Goal: Task Accomplishment & Management: Complete application form

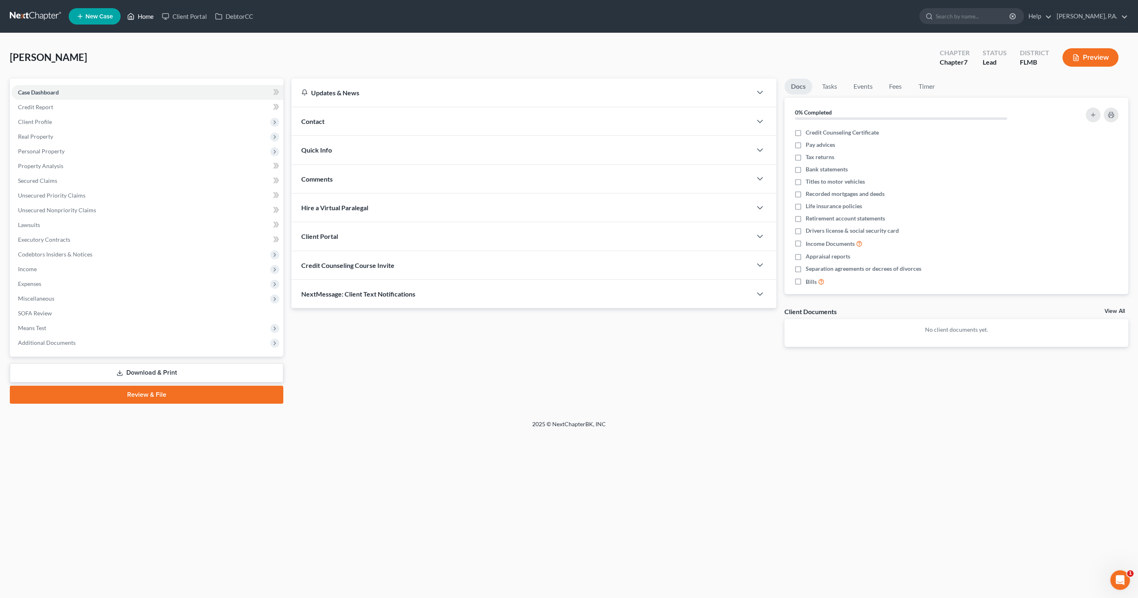
click at [146, 15] on link "Home" at bounding box center [140, 16] width 35 height 15
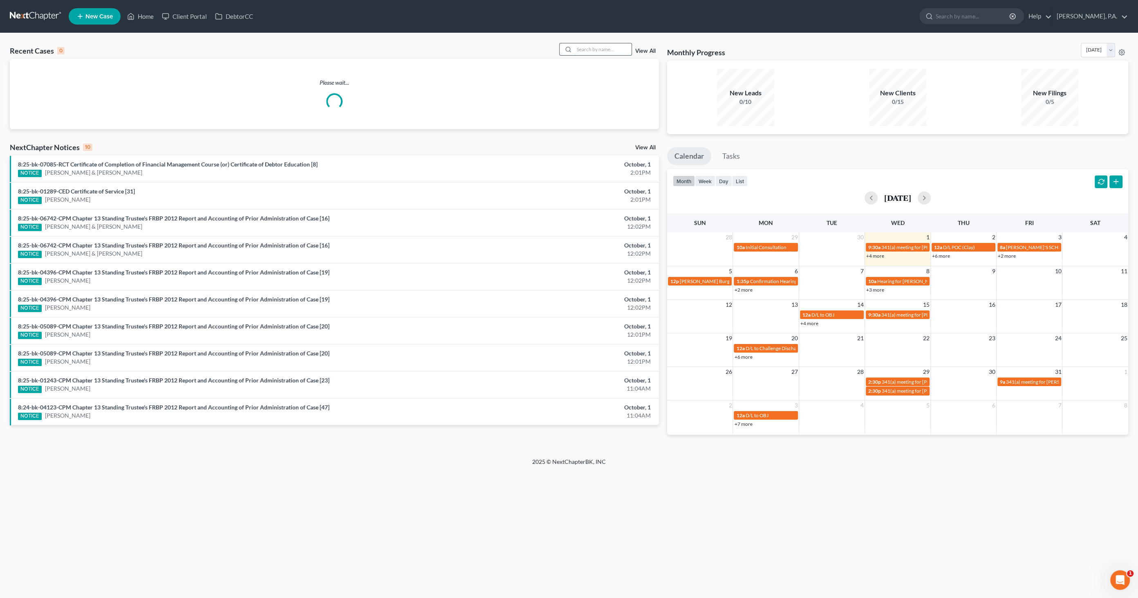
click at [587, 47] on input "search" at bounding box center [603, 49] width 57 height 12
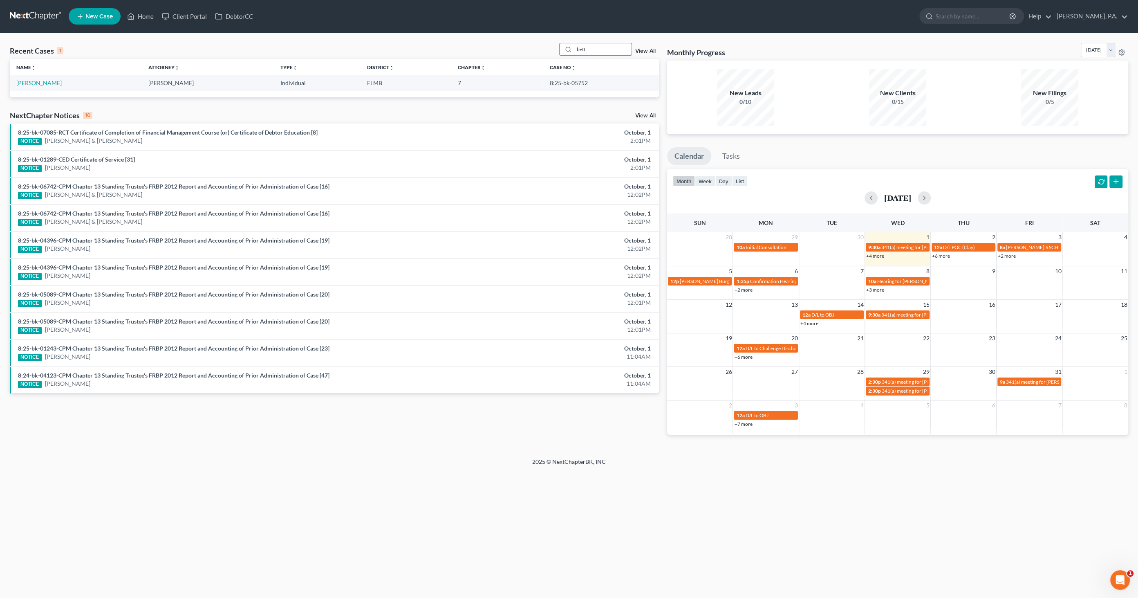
drag, startPoint x: 609, startPoint y: 48, endPoint x: 552, endPoint y: 52, distance: 56.6
click at [552, 52] on div "Recent Cases 1 bett View All" at bounding box center [334, 51] width 649 height 16
type input "betan"
click at [38, 83] on link "[PERSON_NAME]" at bounding box center [38, 82] width 45 height 7
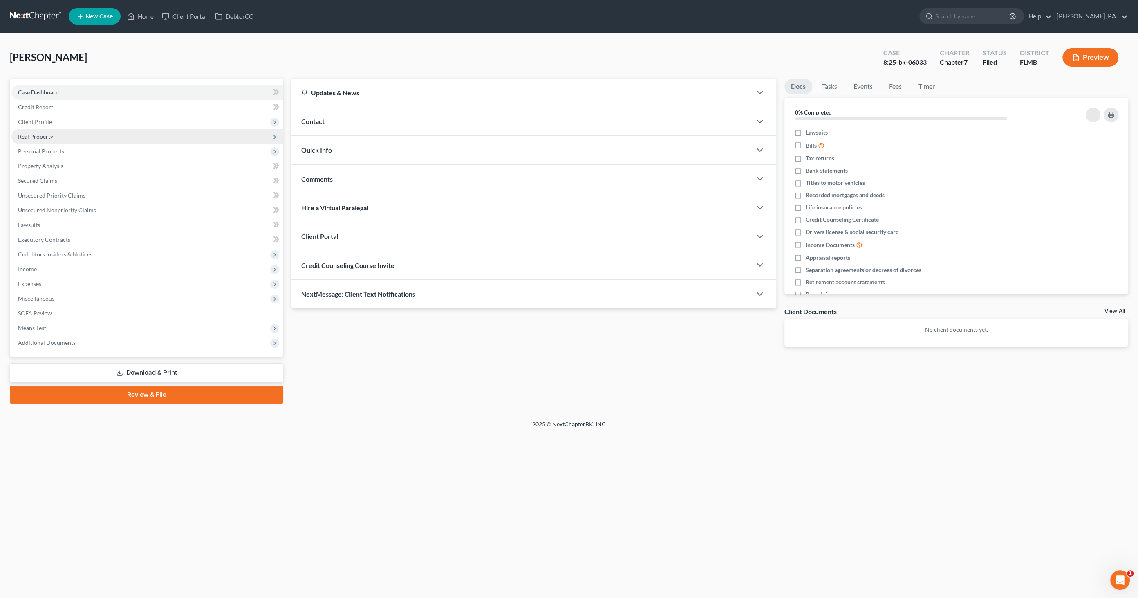
click at [40, 138] on span "Real Property" at bounding box center [35, 136] width 35 height 7
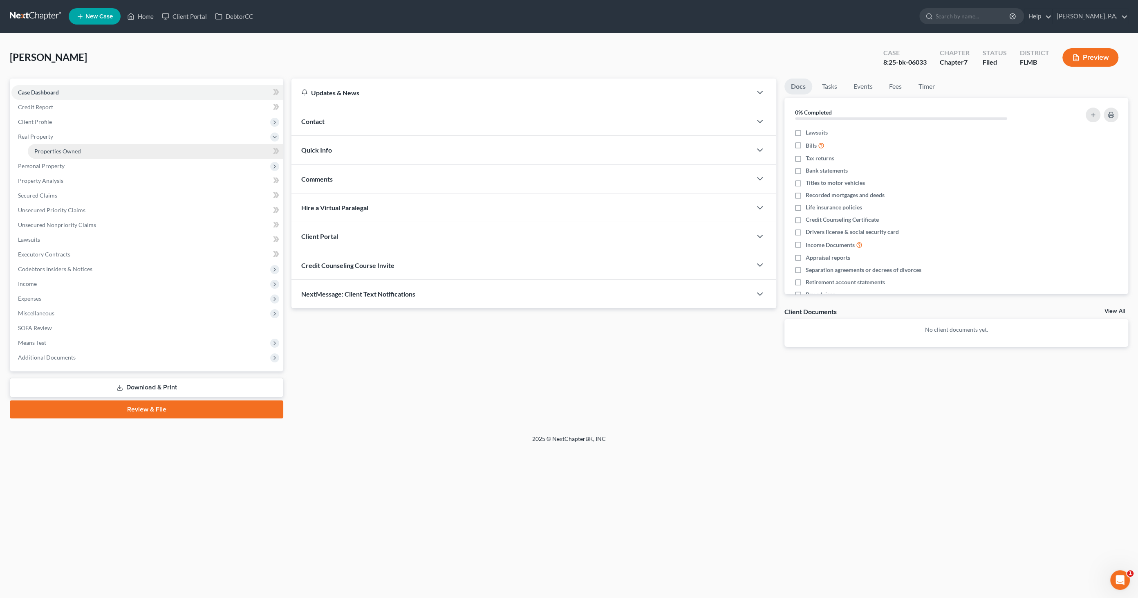
click at [44, 151] on span "Properties Owned" at bounding box center [57, 151] width 47 height 7
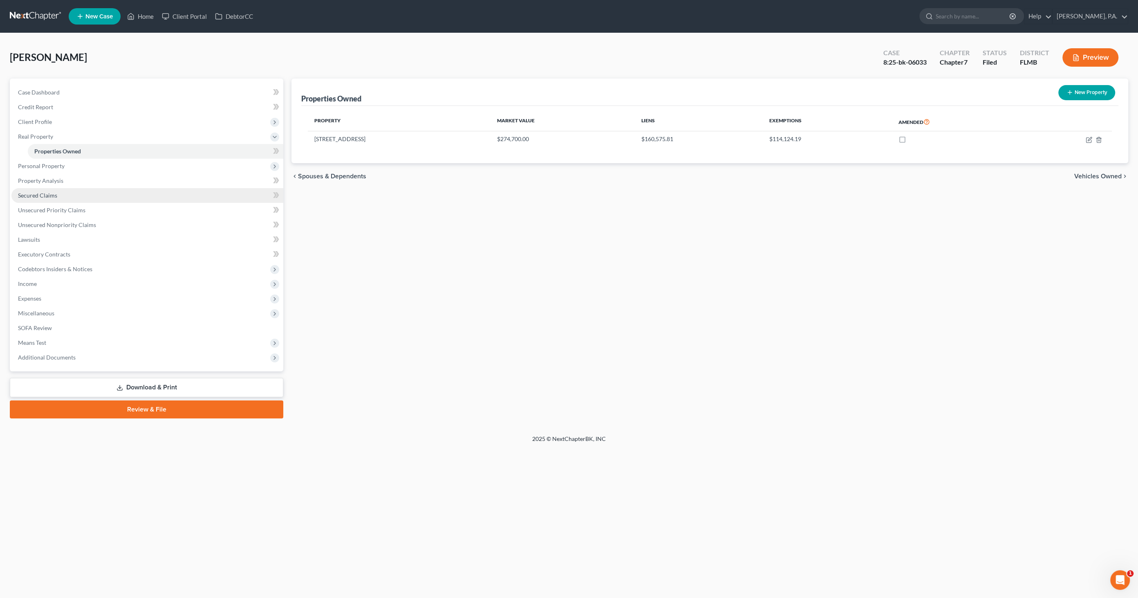
click at [58, 190] on link "Secured Claims" at bounding box center [147, 195] width 272 height 15
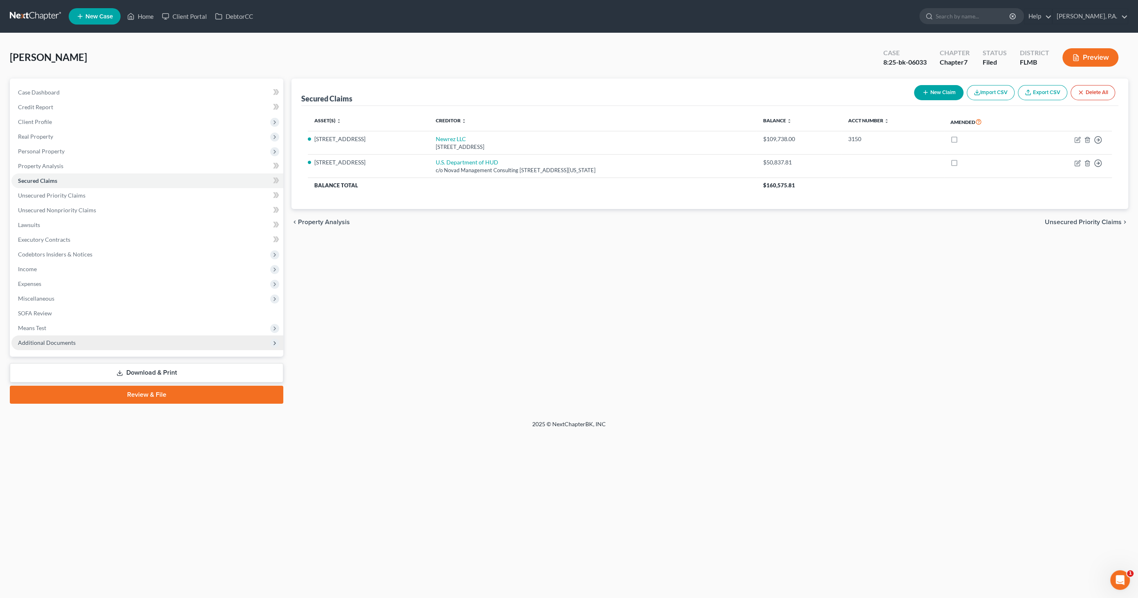
click at [70, 344] on span "Additional Documents" at bounding box center [47, 342] width 58 height 7
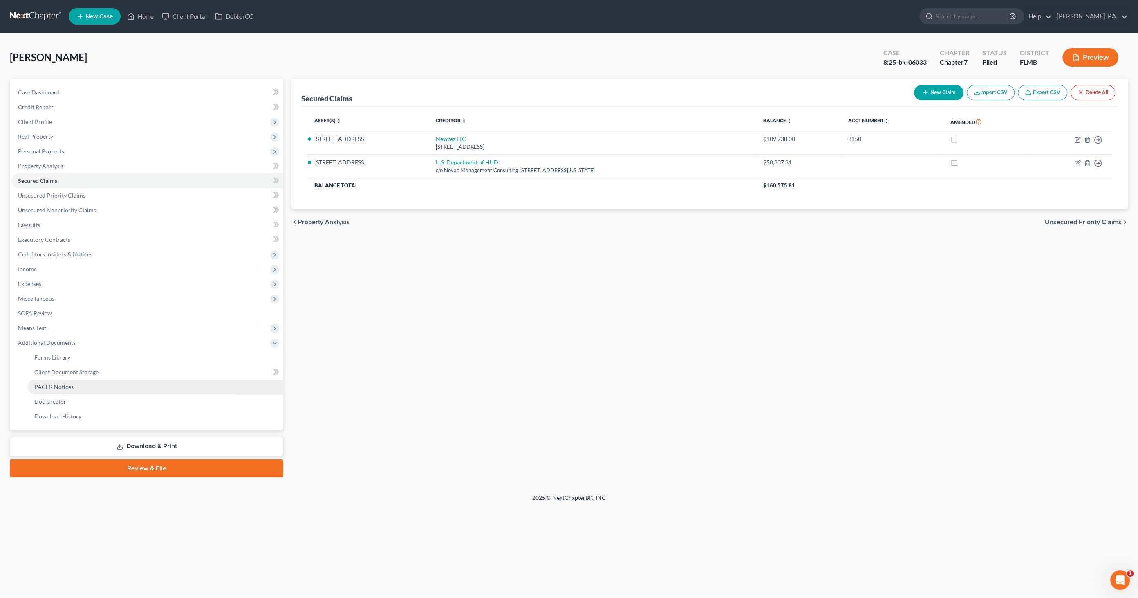
click at [86, 387] on link "PACER Notices" at bounding box center [156, 386] width 256 height 15
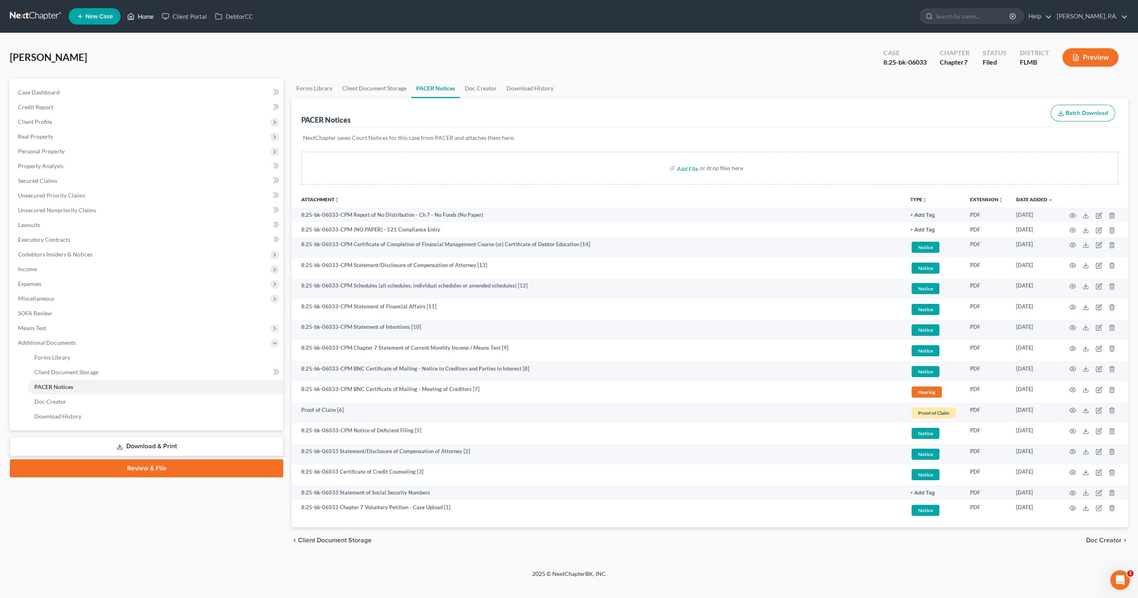
click at [143, 14] on link "Home" at bounding box center [140, 16] width 35 height 15
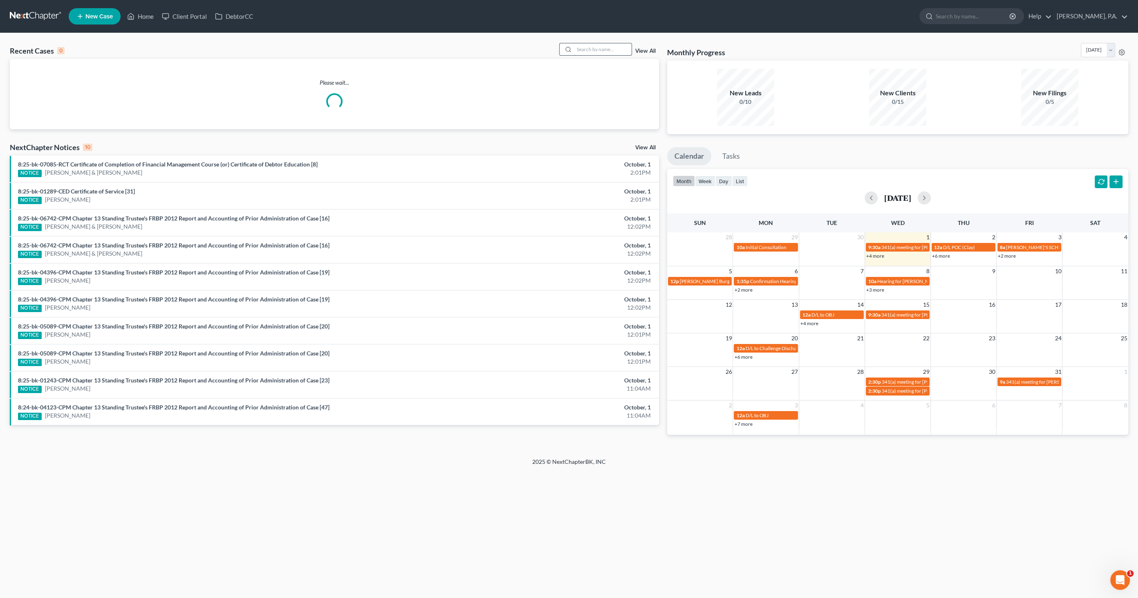
click at [585, 49] on input "search" at bounding box center [603, 49] width 57 height 12
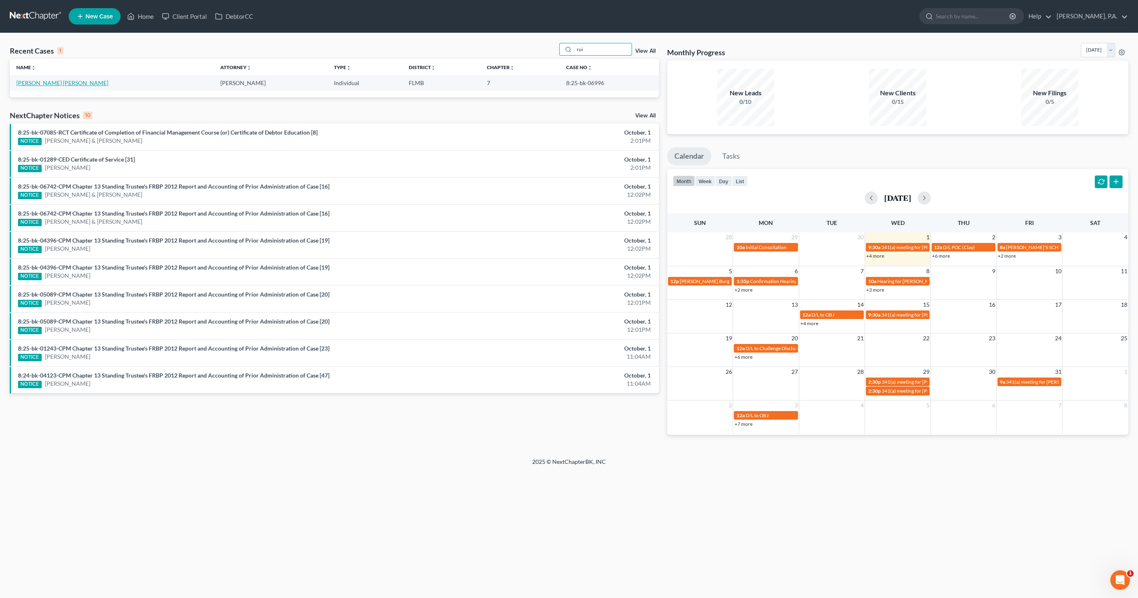
type input "rui"
click at [62, 84] on link "[PERSON_NAME] [PERSON_NAME]" at bounding box center [62, 82] width 92 height 7
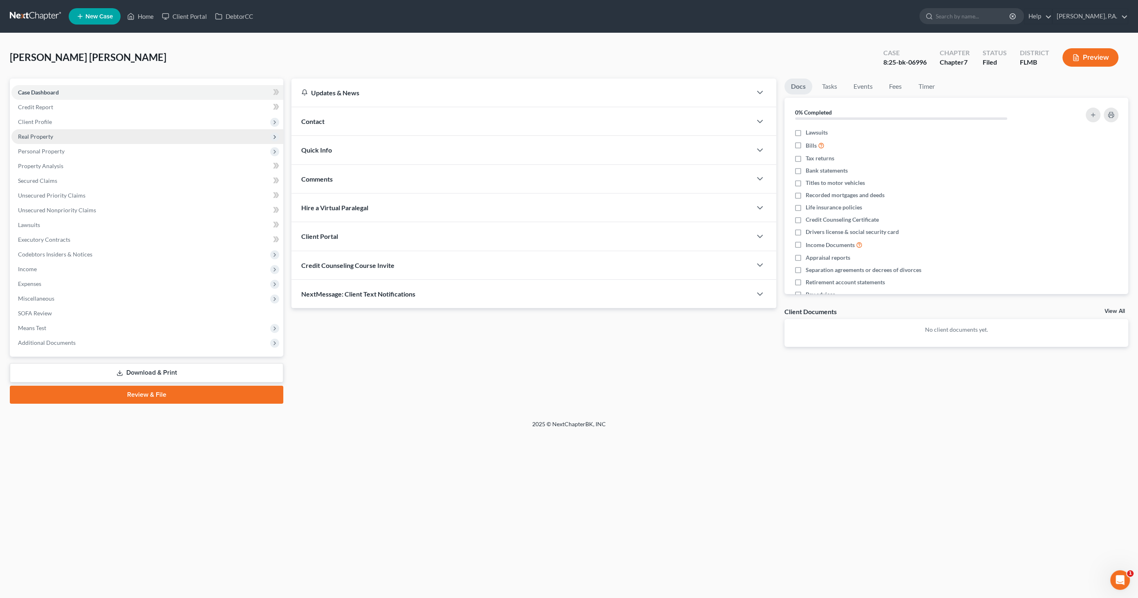
click at [51, 134] on span "Real Property" at bounding box center [35, 136] width 35 height 7
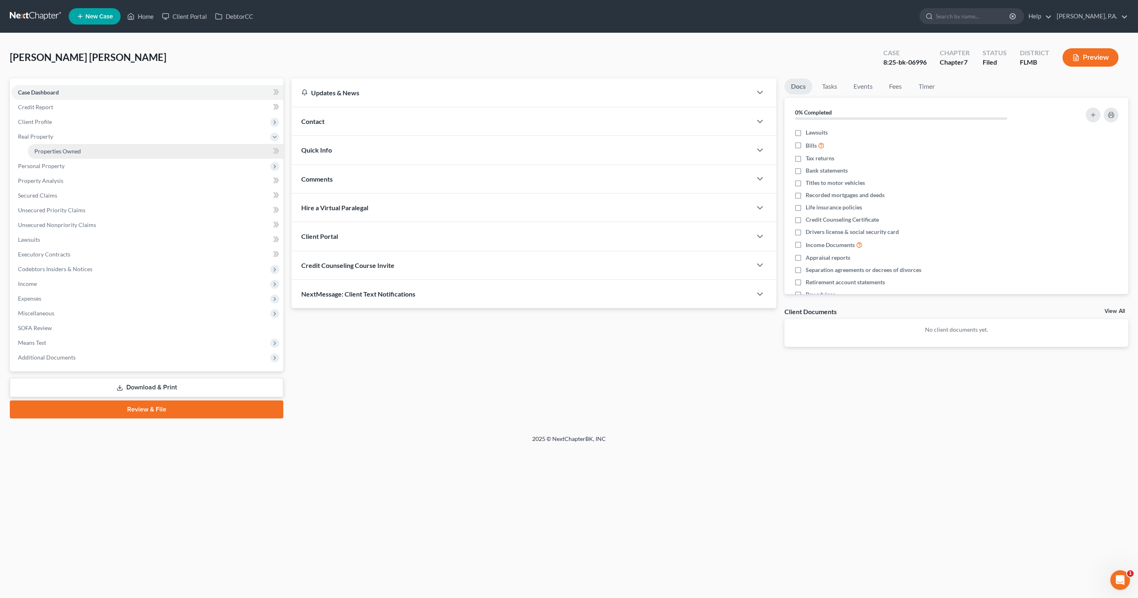
click at [68, 153] on span "Properties Owned" at bounding box center [57, 151] width 47 height 7
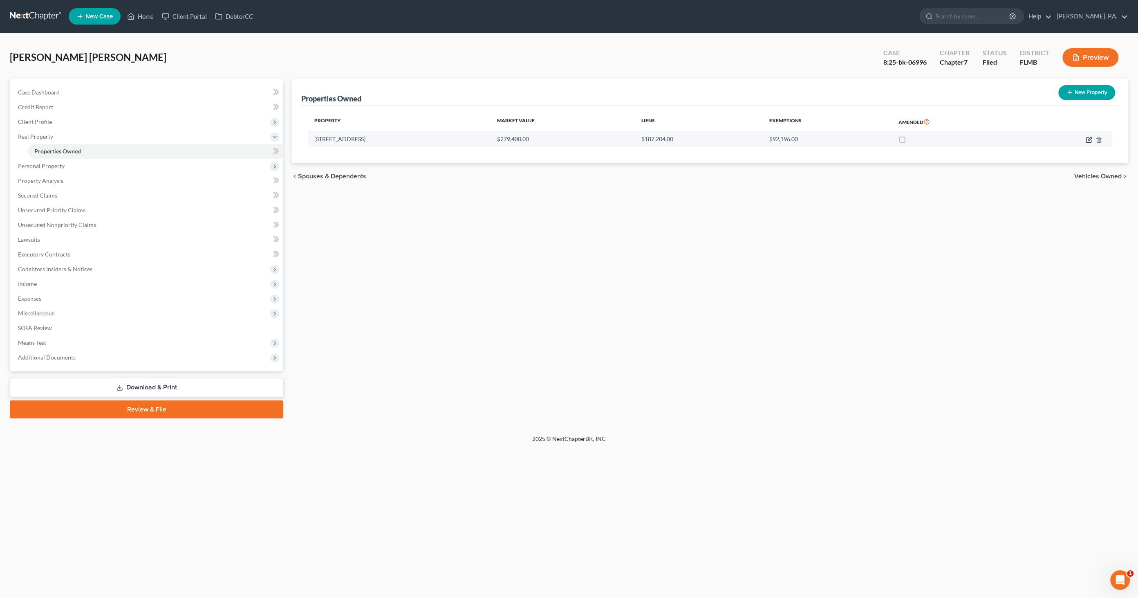
click at [1088, 139] on icon "button" at bounding box center [1089, 140] width 7 height 7
select select "9"
select select "3"
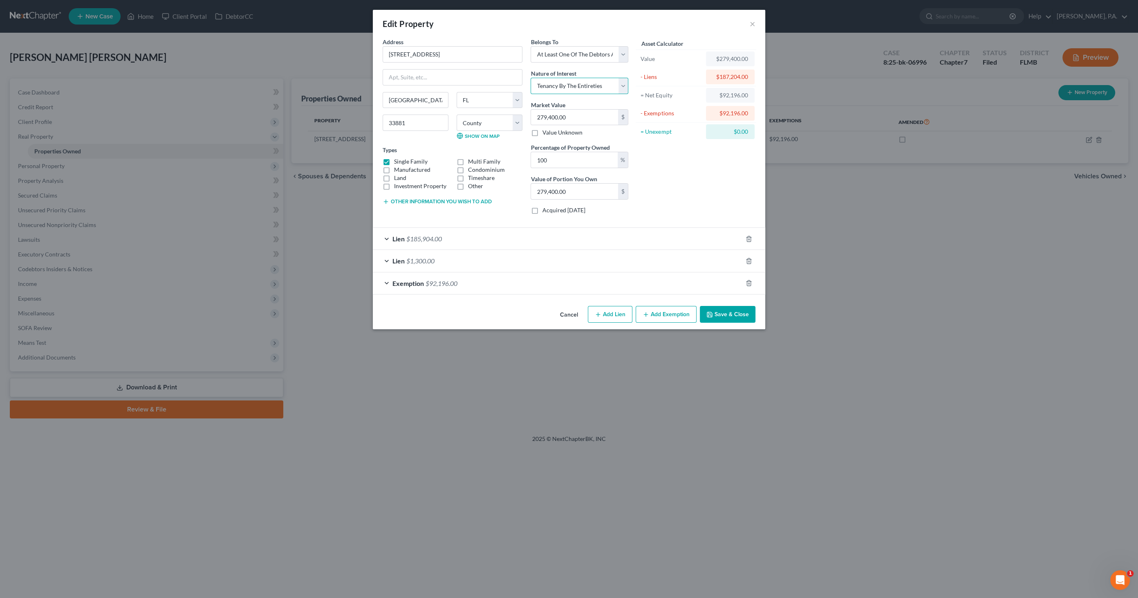
click at [575, 83] on select "Select Fee Simple Joint Tenant Life Estate Equitable Interest Future Interest T…" at bounding box center [580, 86] width 98 height 16
select select "1"
click at [531, 78] on select "Select Fee Simple Joint Tenant Life Estate Equitable Interest Future Interest T…" at bounding box center [580, 86] width 98 height 16
click at [734, 318] on button "Save & Close" at bounding box center [728, 314] width 56 height 17
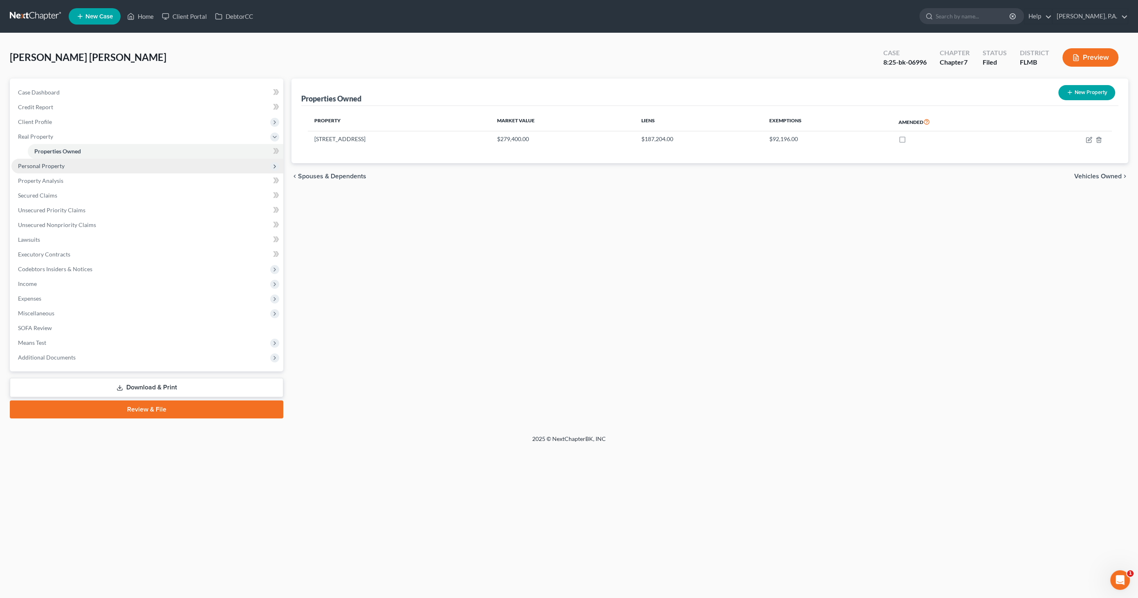
click at [43, 165] on span "Personal Property" at bounding box center [41, 165] width 47 height 7
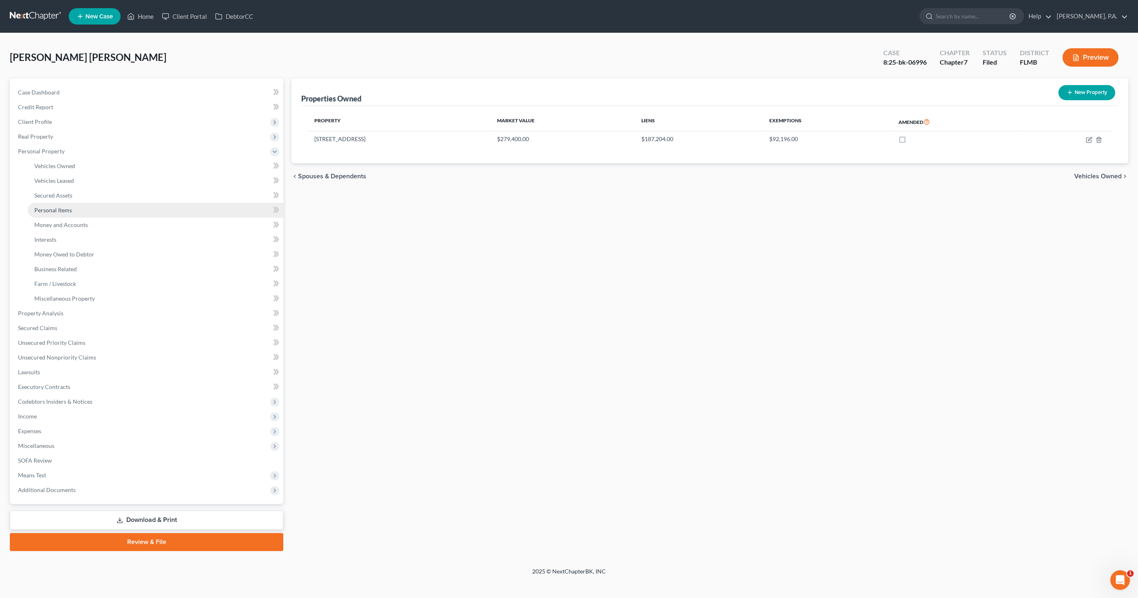
click at [62, 211] on span "Personal Items" at bounding box center [53, 210] width 38 height 7
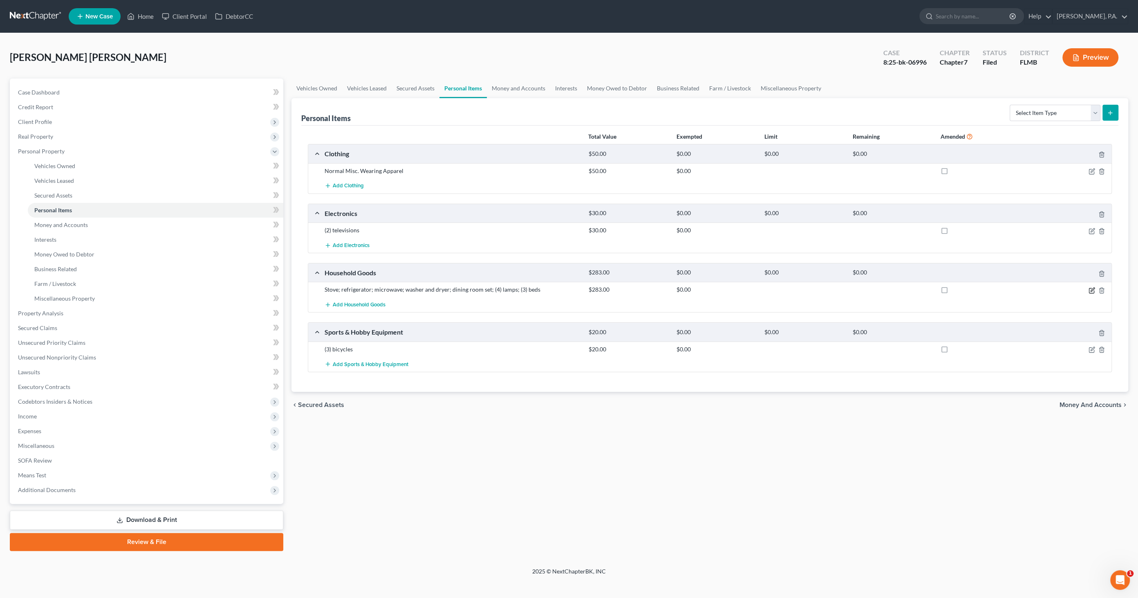
click at [1090, 287] on icon "button" at bounding box center [1092, 290] width 7 height 7
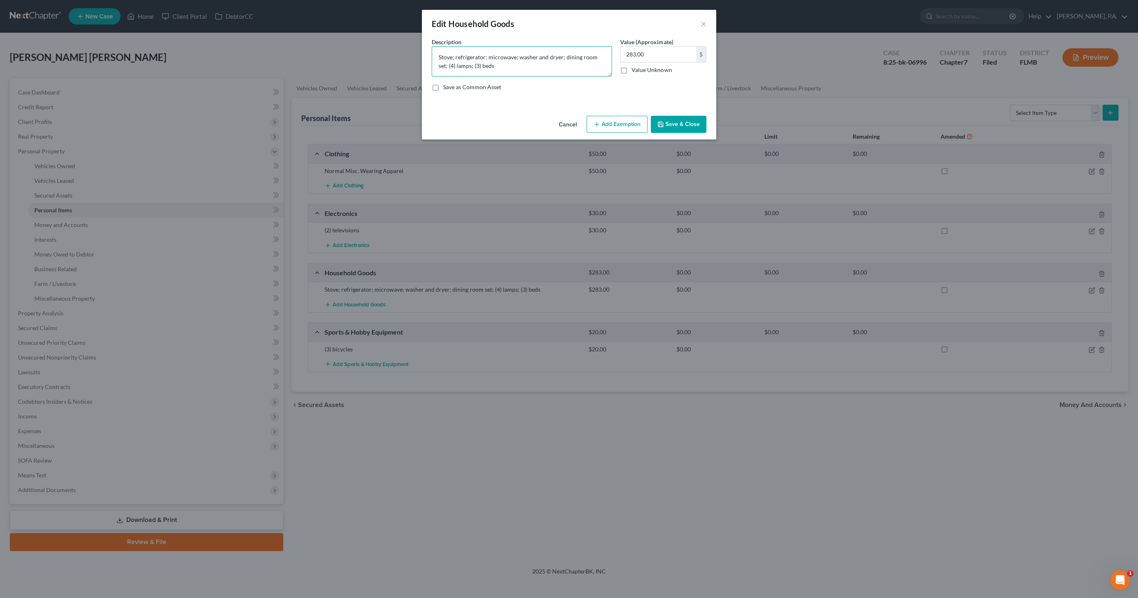
drag, startPoint x: 438, startPoint y: 54, endPoint x: 572, endPoint y: 72, distance: 134.6
click at [572, 72] on textarea "Stove; refrigerator; microwave; washer and dryer; dining room set; (4) lamps; (…" at bounding box center [522, 61] width 180 height 30
click at [568, 126] on button "Cancel" at bounding box center [567, 125] width 31 height 16
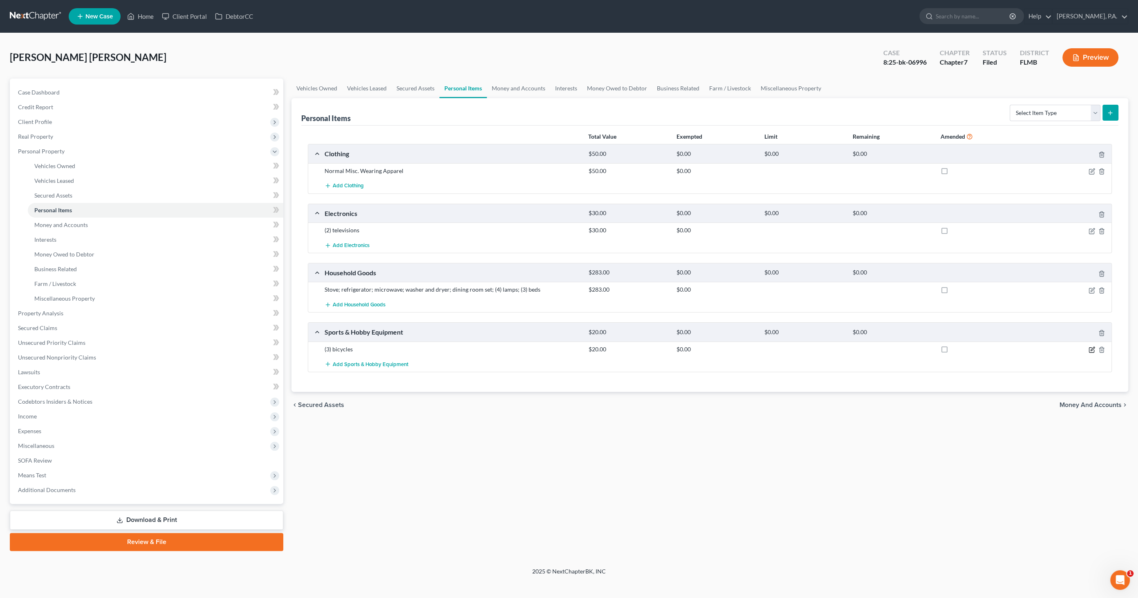
click at [1089, 348] on icon "button" at bounding box center [1092, 349] width 7 height 7
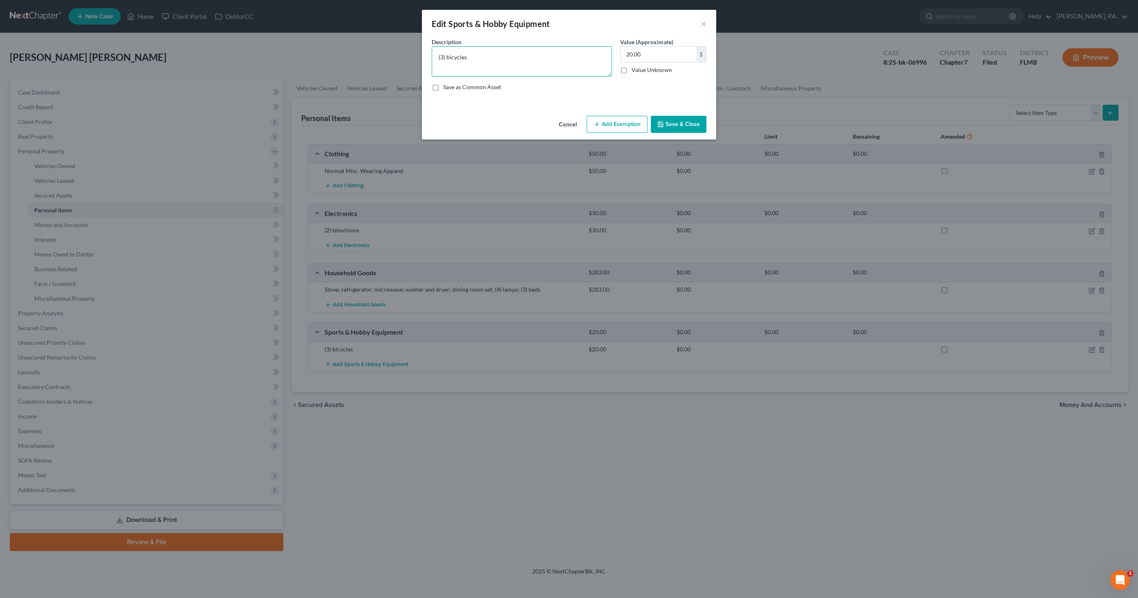
click at [440, 57] on textarea "(3) bicycles" at bounding box center [522, 61] width 180 height 30
drag, startPoint x: 470, startPoint y: 56, endPoint x: 477, endPoint y: 59, distance: 7.7
click at [472, 56] on textarea "(1) bicycles" at bounding box center [522, 61] width 180 height 30
type textarea "(1) bicycle"
click at [674, 125] on button "Save & Close" at bounding box center [679, 124] width 56 height 17
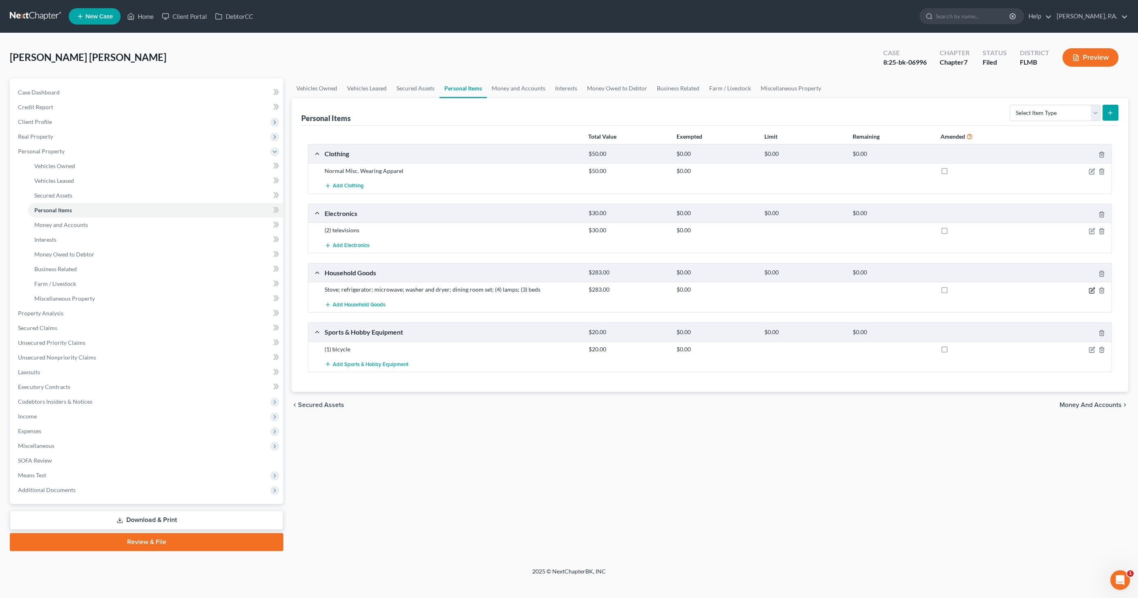
click at [1090, 290] on icon "button" at bounding box center [1092, 290] width 7 height 7
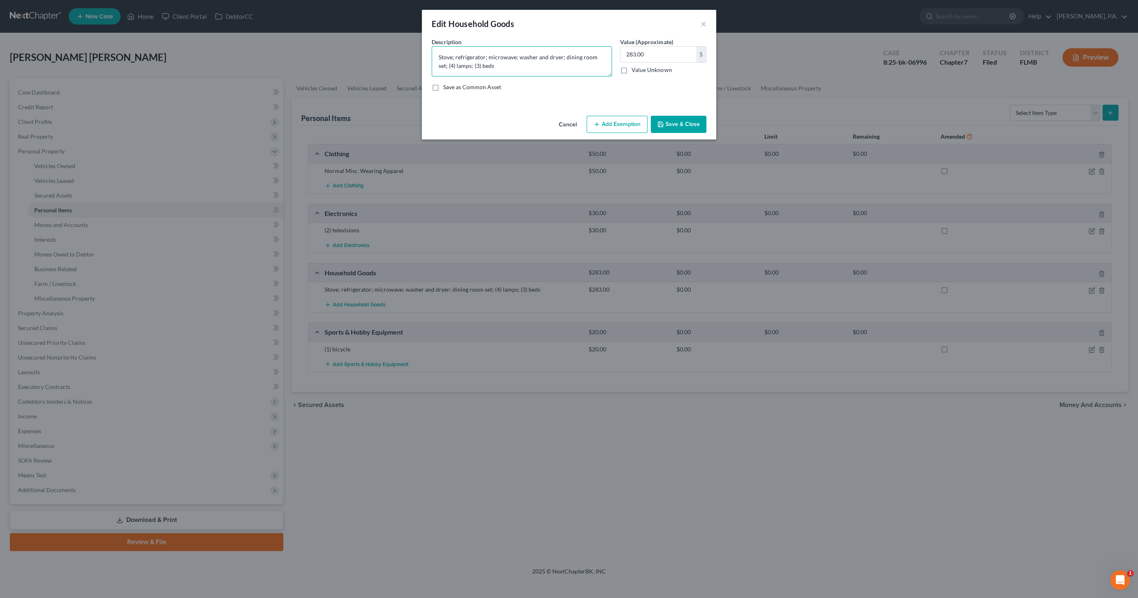
drag, startPoint x: 604, startPoint y: 56, endPoint x: 573, endPoint y: 57, distance: 30.7
click at [564, 58] on textarea "Stove; refrigerator; microwave; washer and dryer; dining room set; (4) lamps; (…" at bounding box center [522, 61] width 180 height 30
click at [472, 64] on textarea "Stove; refrigerator; microwave; washer and dryer; (4) lamps; (3) beds" at bounding box center [522, 61] width 180 height 30
type textarea "Stove; refrigerator; microwave; washer and dryer; (4) lamps; (3) beds; sofa; (2…"
click at [679, 119] on button "Save & Close" at bounding box center [679, 124] width 56 height 17
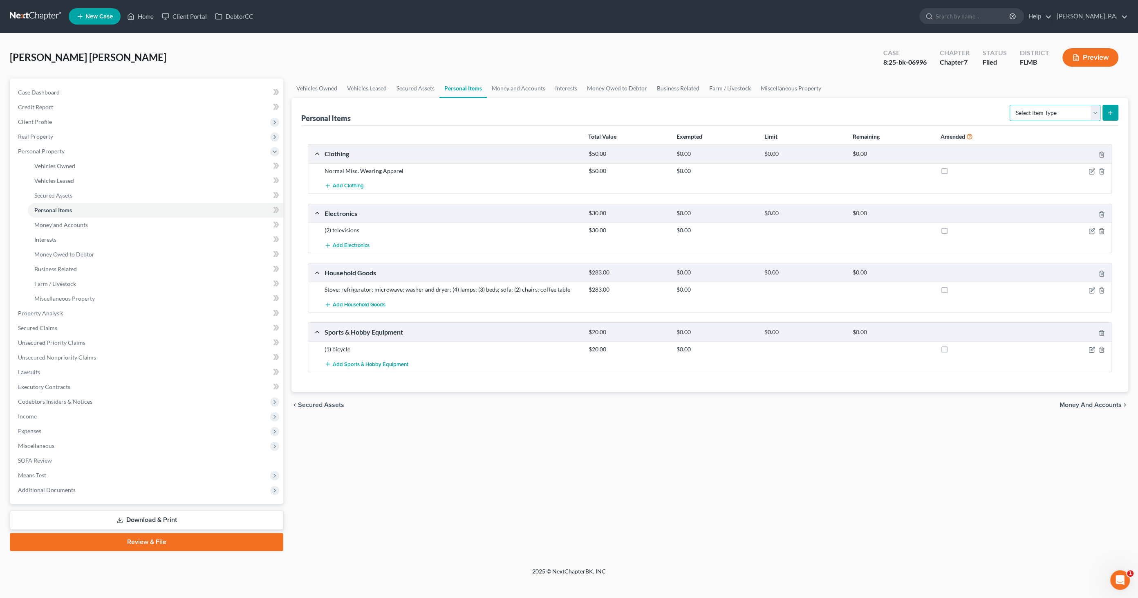
click at [1067, 108] on select "Select Item Type Clothing Collectibles Of Value Electronics Firearms Household …" at bounding box center [1055, 113] width 91 height 16
select select "jewelry"
click at [1011, 105] on select "Select Item Type Clothing Collectibles Of Value Electronics Firearms Household …" at bounding box center [1055, 113] width 91 height 16
click at [1110, 111] on icon "submit" at bounding box center [1110, 113] width 7 height 7
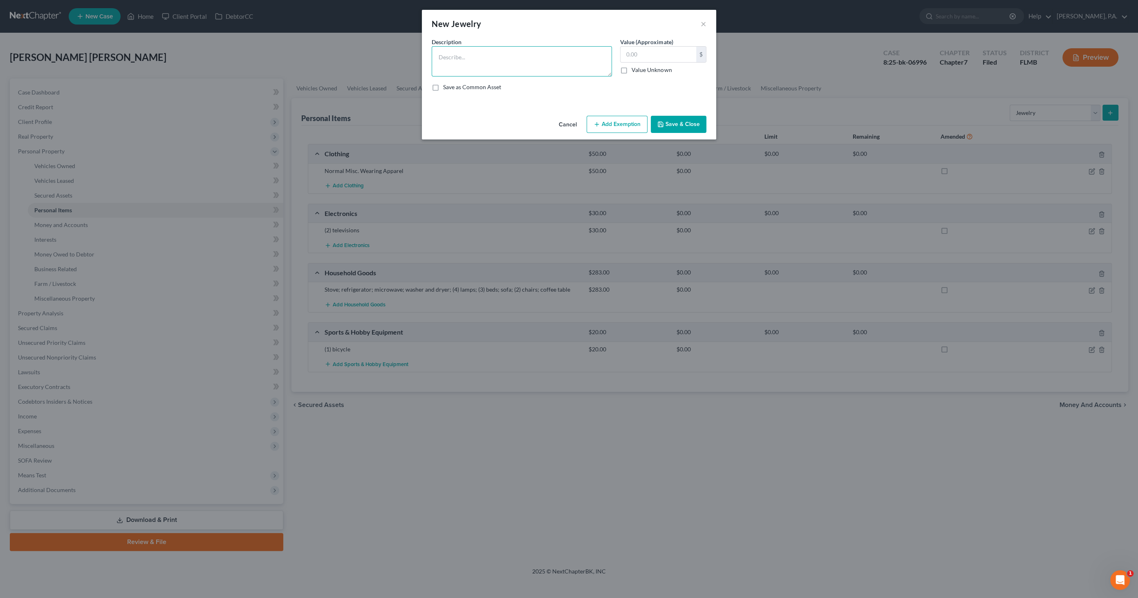
click at [479, 54] on textarea at bounding box center [522, 61] width 180 height 30
type textarea "W"
type textarea "Wedding band (costume jewelry)"
type input "5.00"
click at [674, 122] on button "Save & Close" at bounding box center [679, 124] width 56 height 17
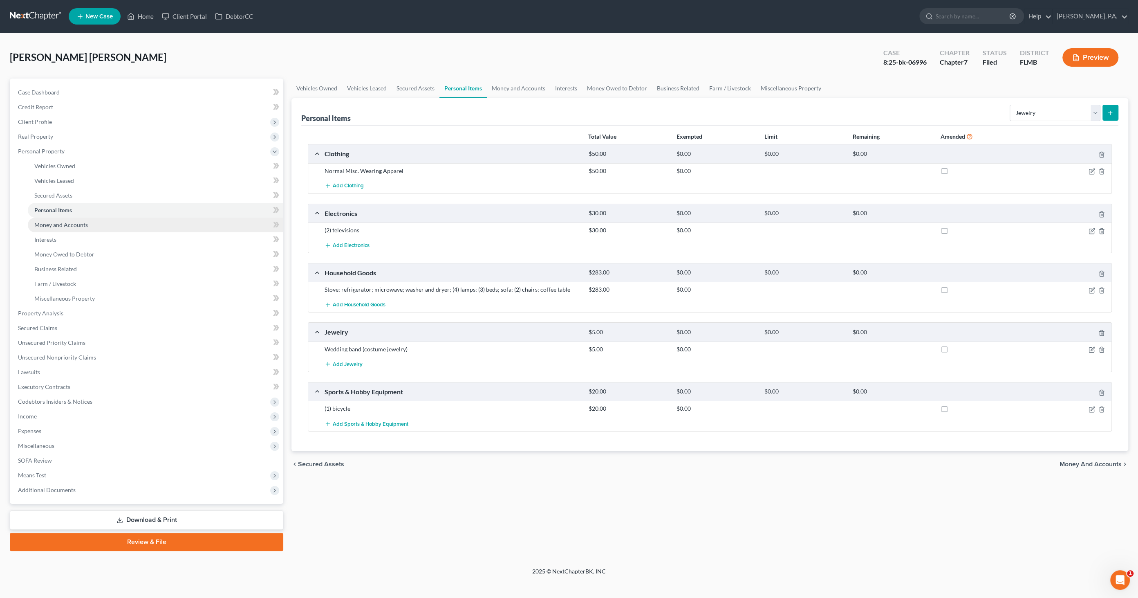
click at [74, 226] on span "Money and Accounts" at bounding box center [61, 224] width 54 height 7
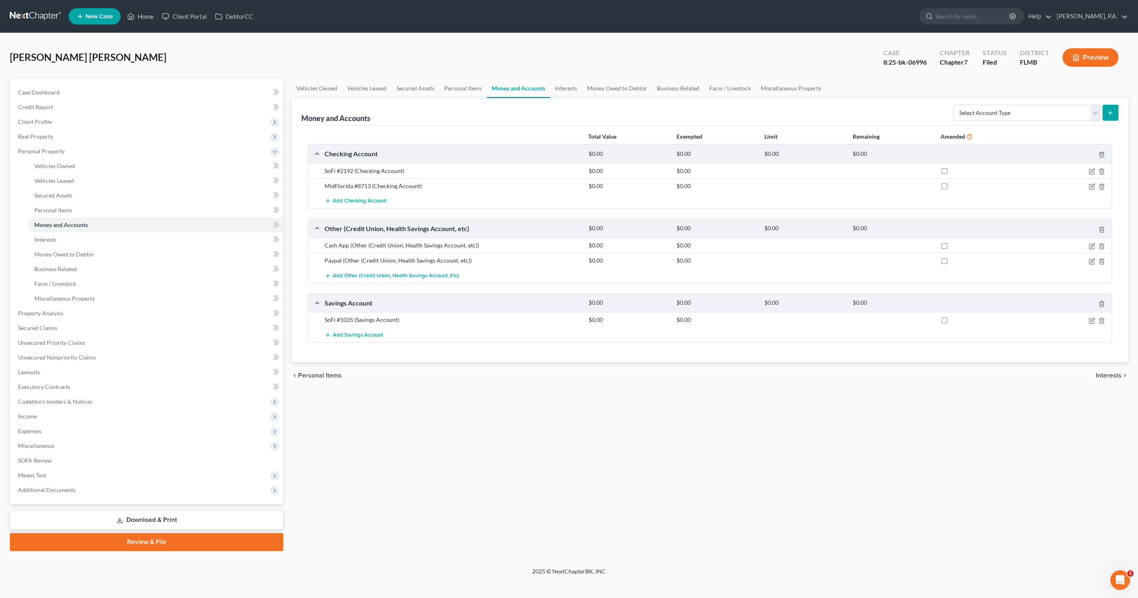
click at [1090, 167] on div at bounding box center [1069, 171] width 88 height 8
click at [1091, 168] on icon "button" at bounding box center [1092, 171] width 7 height 7
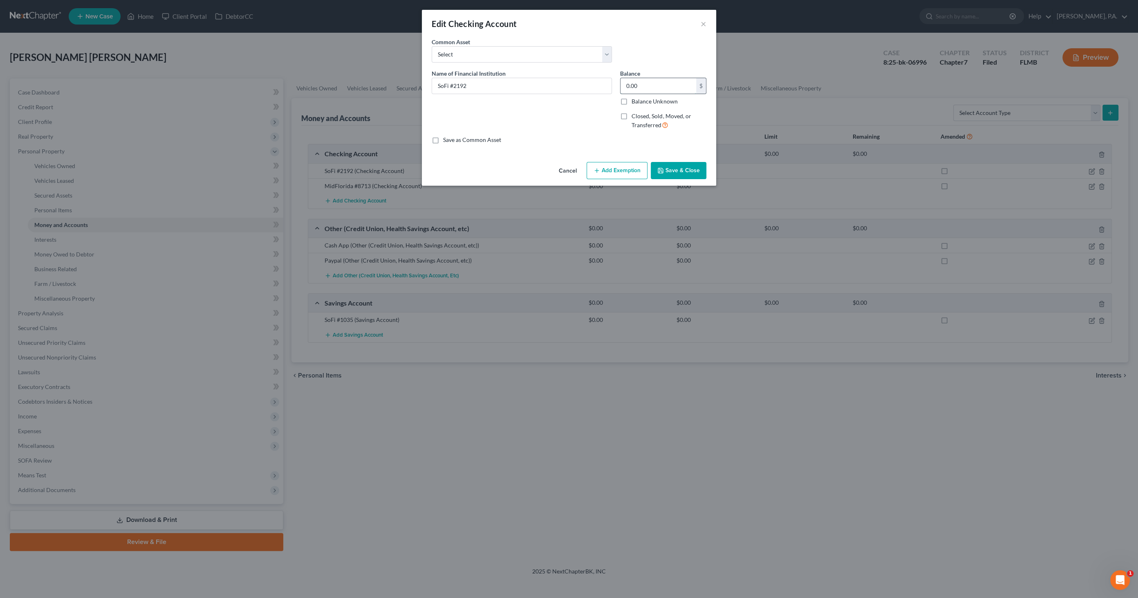
click at [652, 84] on input "0.00" at bounding box center [659, 86] width 76 height 16
type input "0.56"
click at [682, 169] on button "Save & Close" at bounding box center [679, 170] width 56 height 17
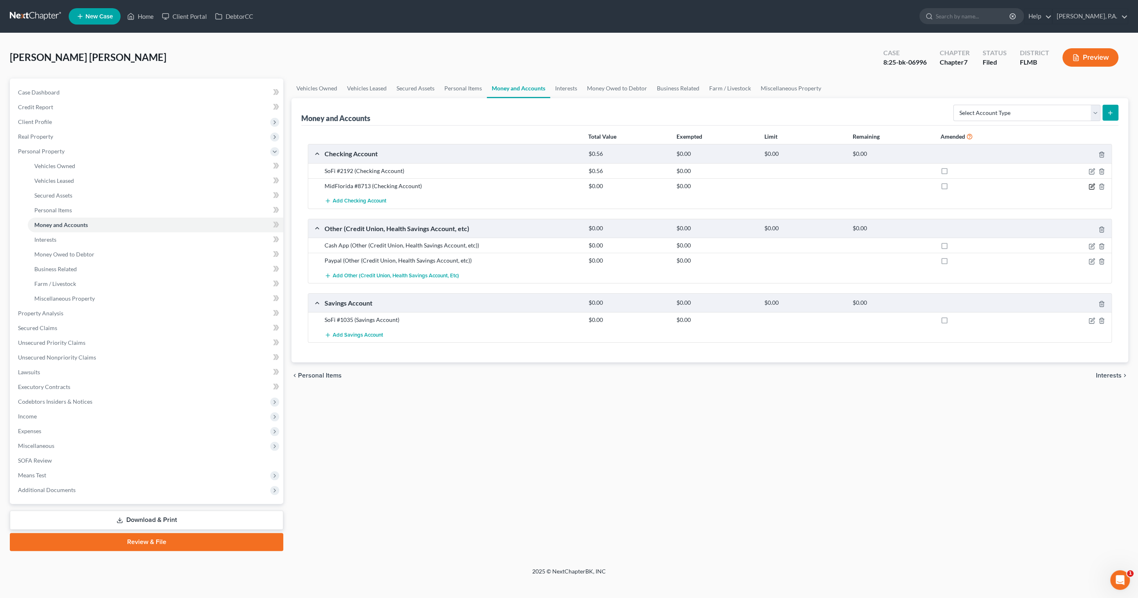
click at [1091, 184] on icon "button" at bounding box center [1092, 186] width 7 height 7
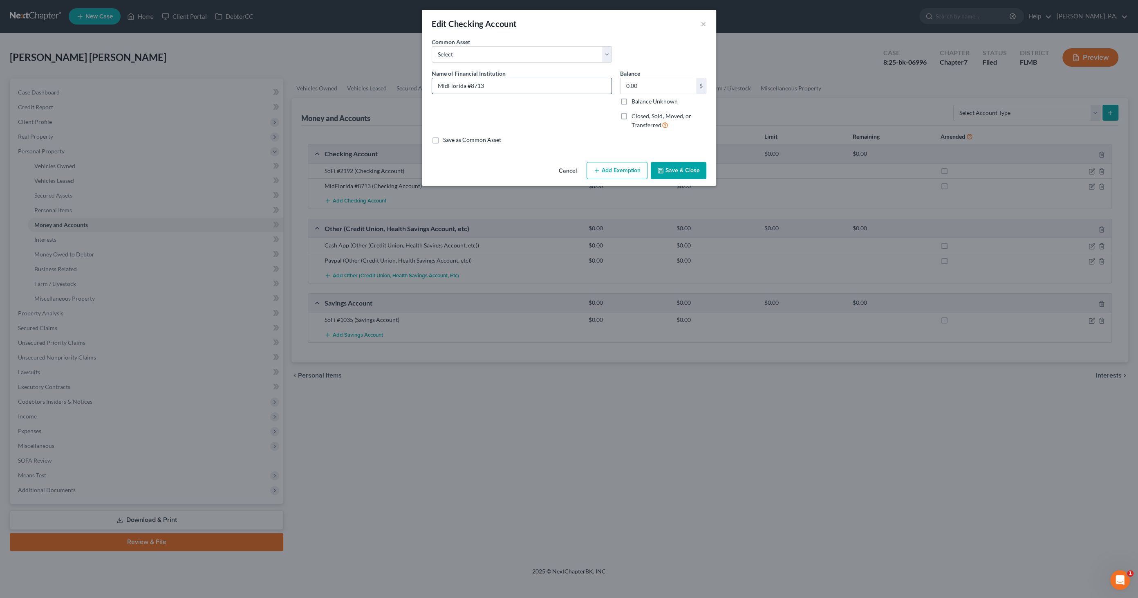
click at [550, 84] on input "MidFlorida #8713" at bounding box center [522, 86] width 180 height 16
type input "MidFlorida #8713 (negative balance)"
click at [672, 174] on button "Save & Close" at bounding box center [679, 170] width 56 height 17
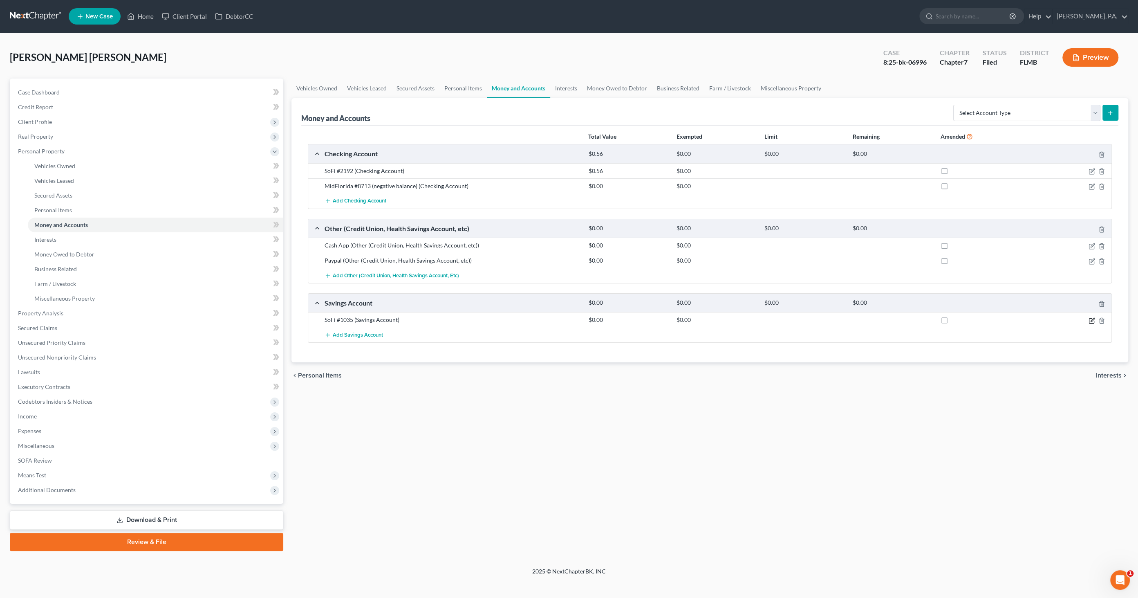
click at [1092, 319] on icon "button" at bounding box center [1092, 320] width 7 height 7
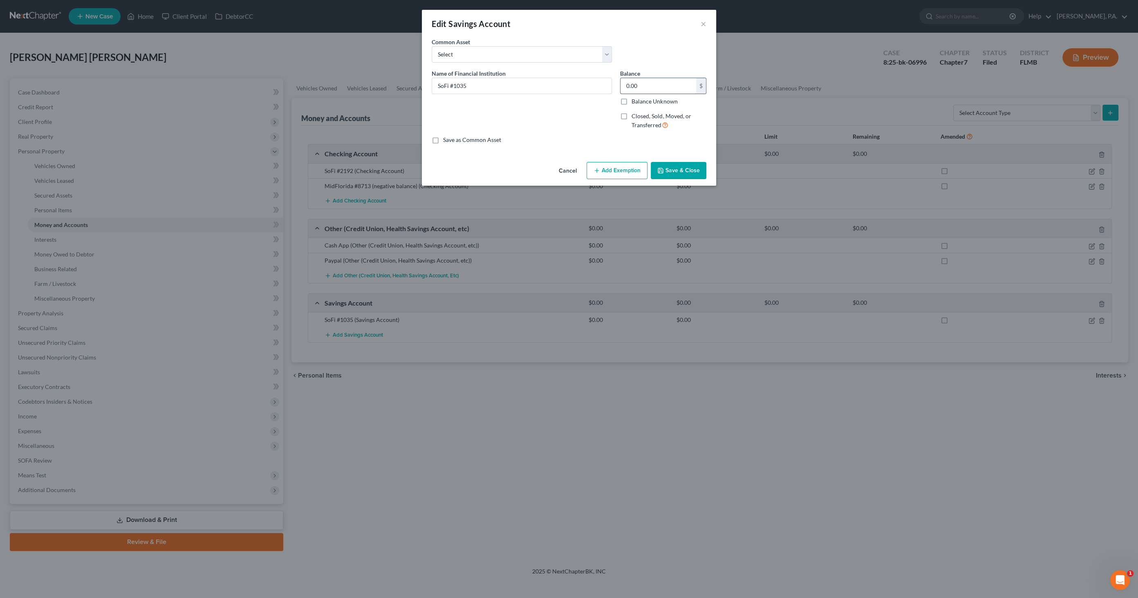
click at [671, 87] on input "0.00" at bounding box center [659, 86] width 76 height 16
type input "16.37"
click at [678, 176] on button "Save & Close" at bounding box center [679, 170] width 56 height 17
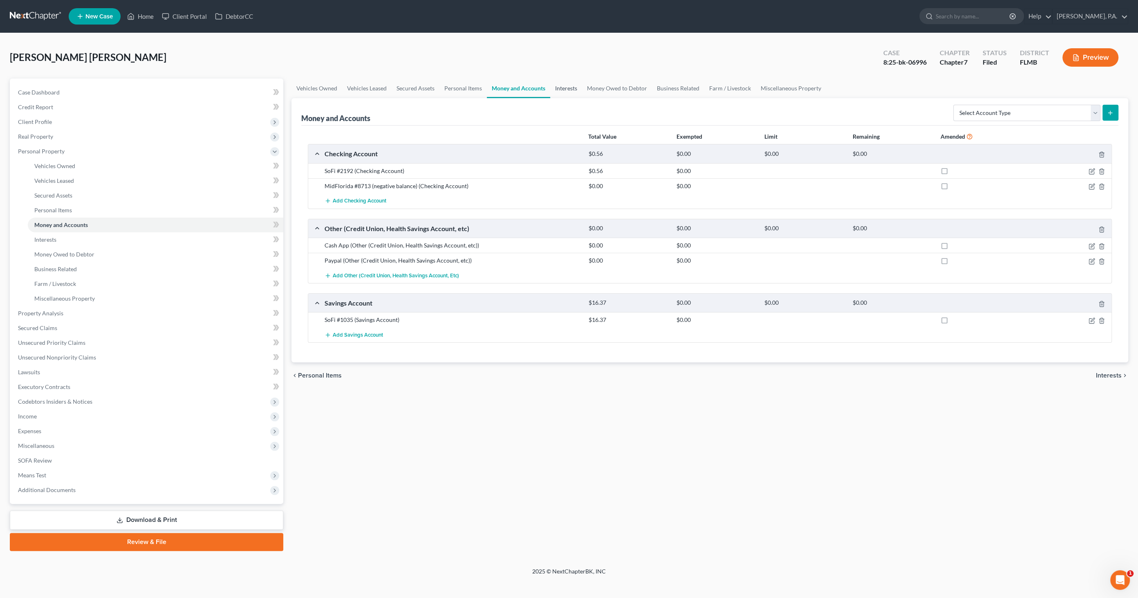
click at [563, 90] on link "Interests" at bounding box center [566, 89] width 32 height 20
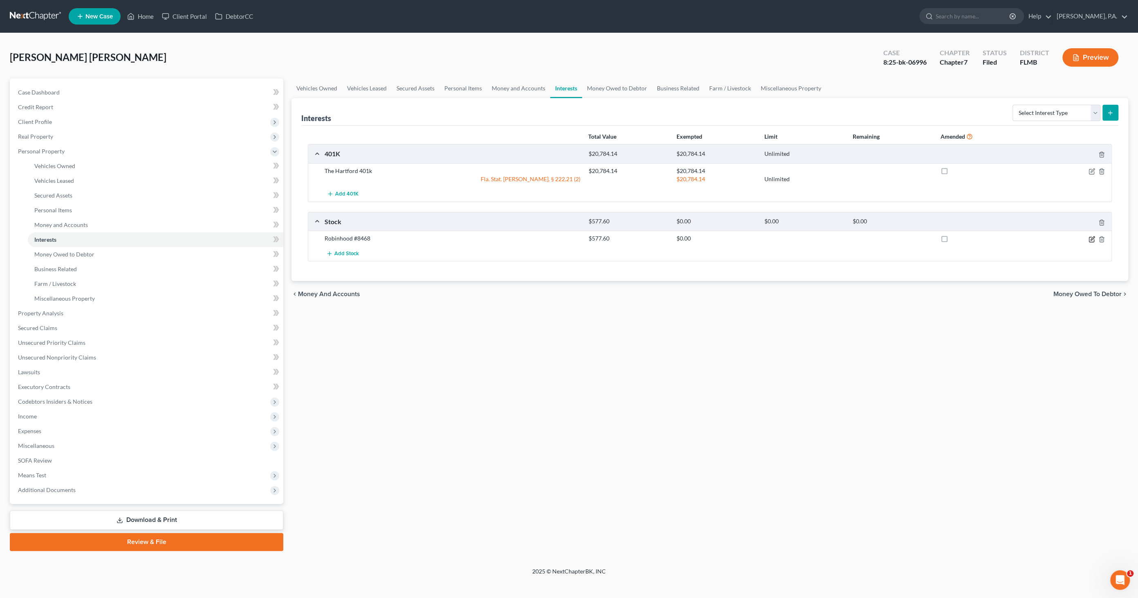
click at [1094, 236] on icon "button" at bounding box center [1092, 239] width 7 height 7
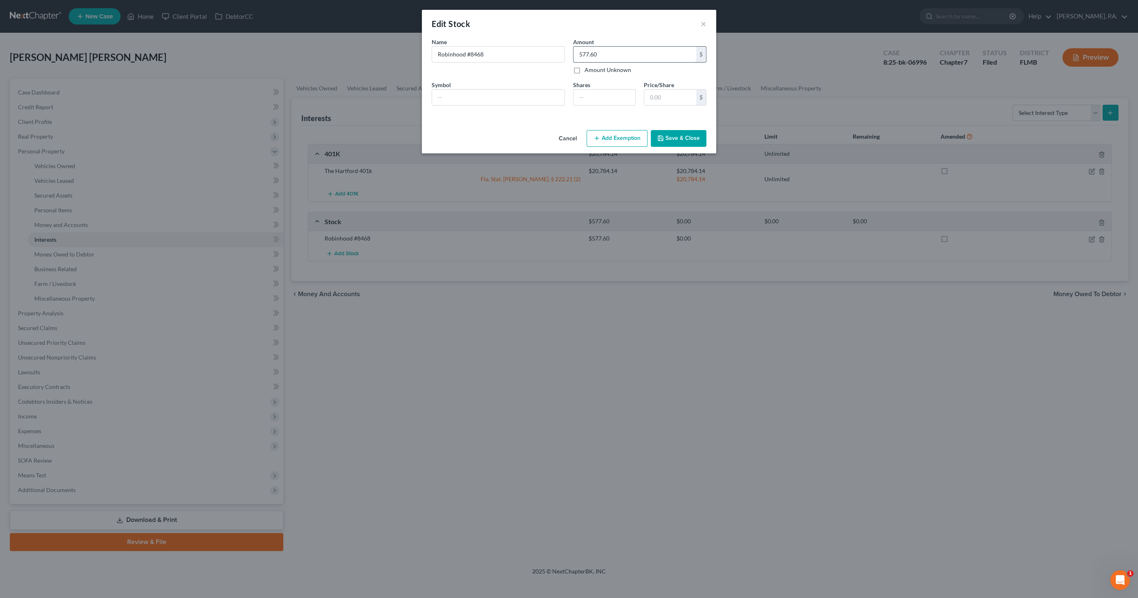
click at [621, 51] on input "577.60" at bounding box center [635, 55] width 123 height 16
type input "680.29"
click at [688, 137] on button "Save & Close" at bounding box center [679, 138] width 56 height 17
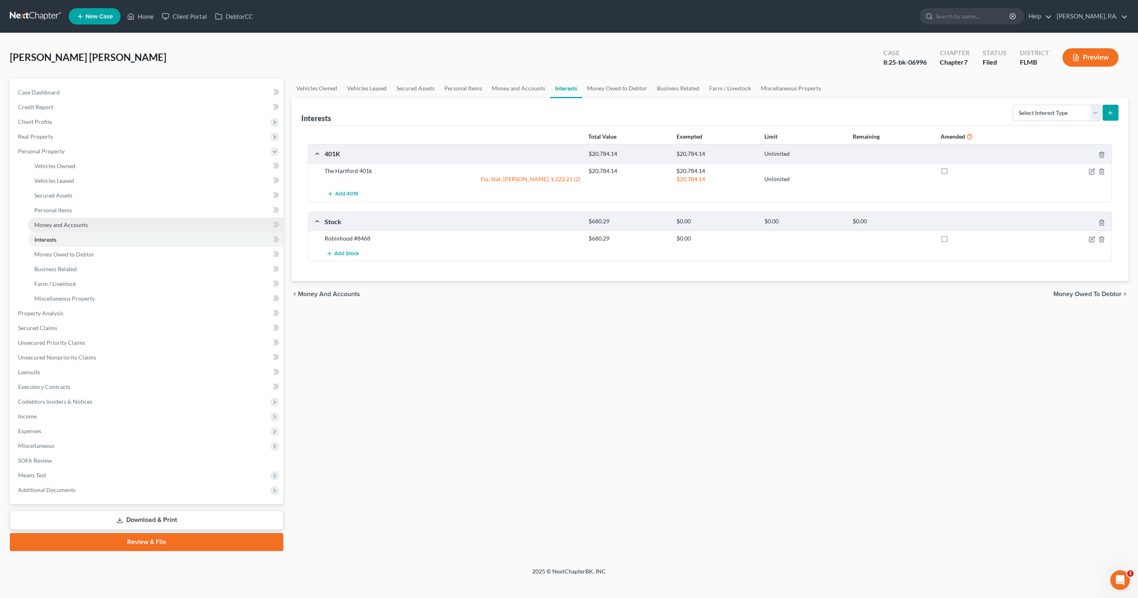
click at [86, 219] on link "Money and Accounts" at bounding box center [156, 225] width 256 height 15
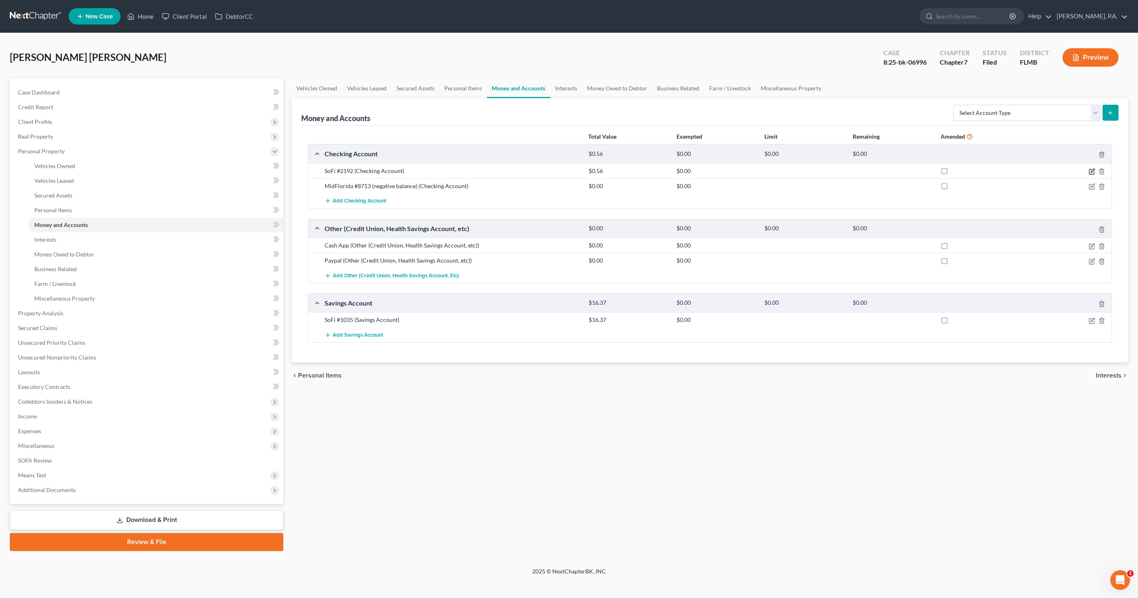
click at [1091, 172] on icon "button" at bounding box center [1093, 170] width 4 height 4
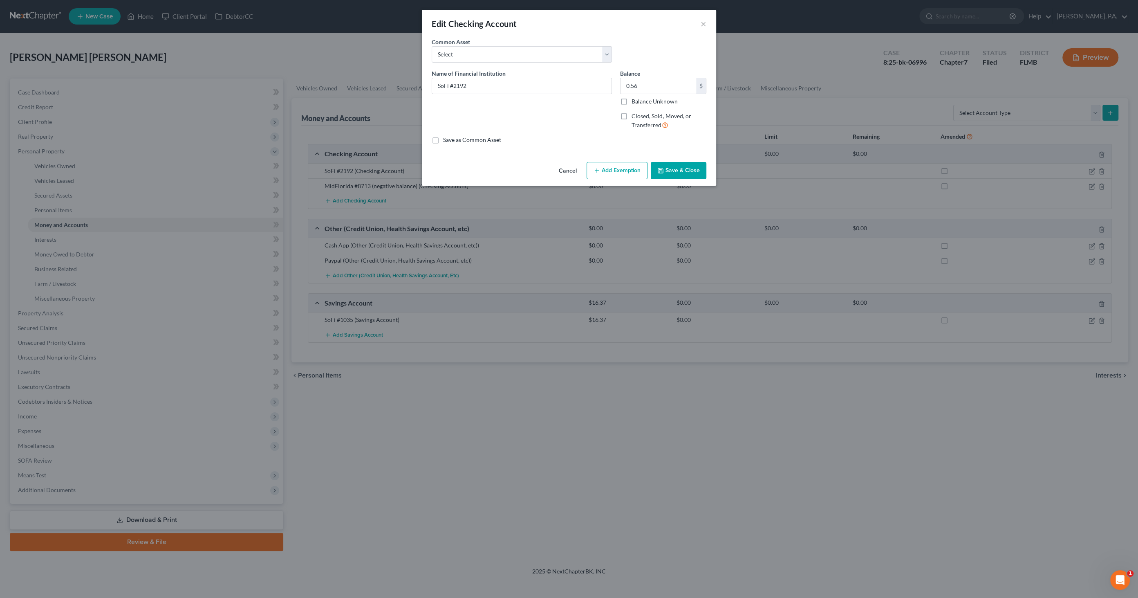
click at [634, 170] on button "Add Exemption" at bounding box center [617, 170] width 61 height 17
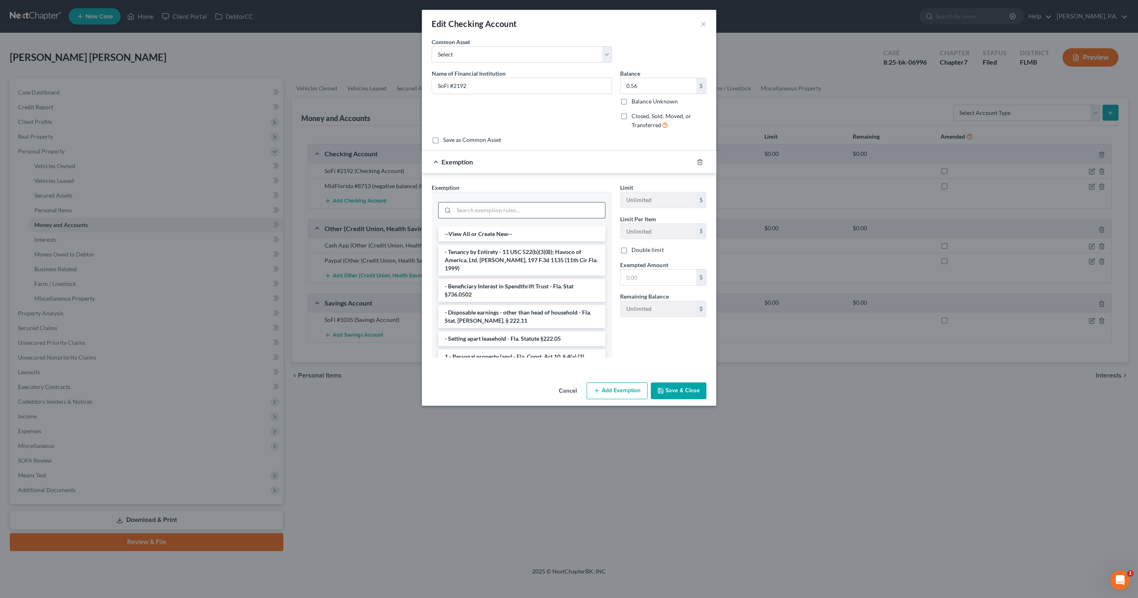
click at [470, 210] on input "search" at bounding box center [529, 210] width 151 height 16
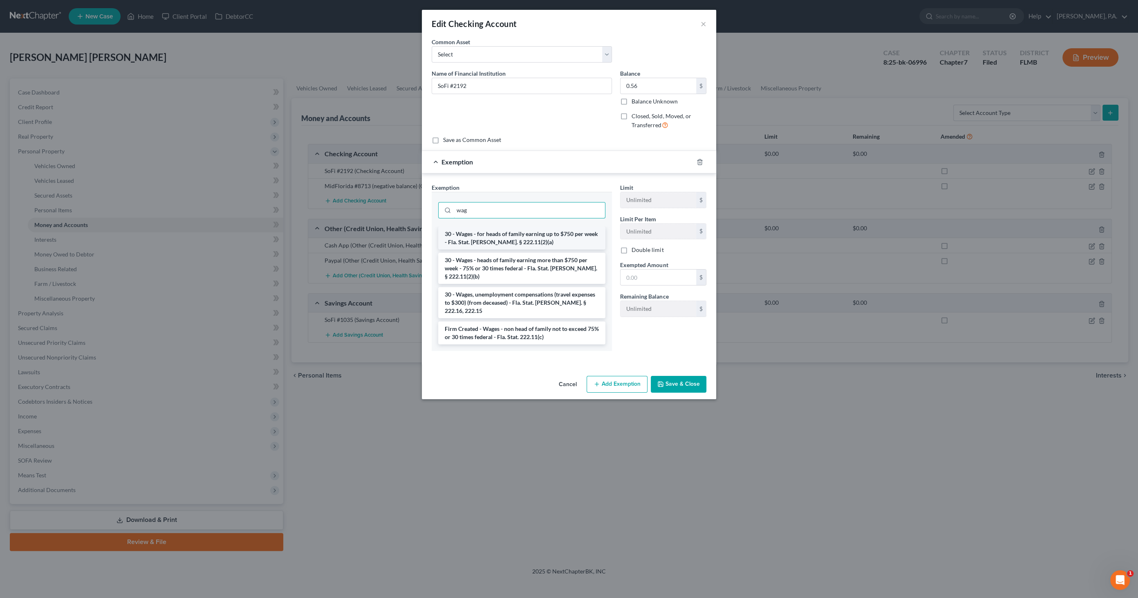
type input "wag"
click at [476, 238] on li "30 - Wages - for heads of family earning up to $750 per week - Fla. Stat. [PERS…" at bounding box center [521, 238] width 167 height 23
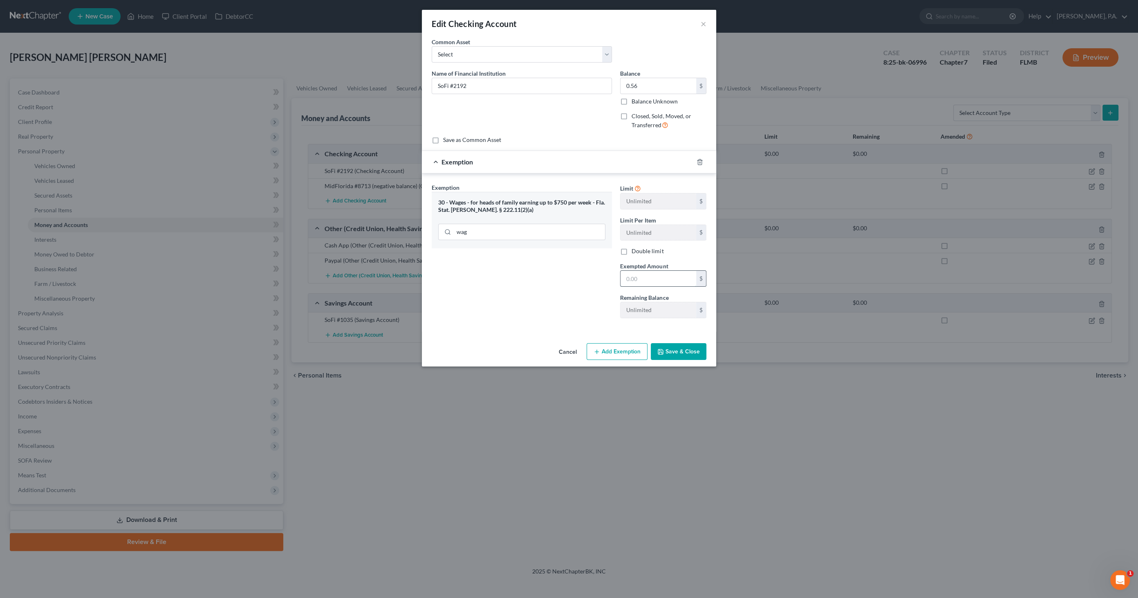
click at [665, 280] on input "text" at bounding box center [659, 279] width 76 height 16
type input "0.56"
click at [671, 346] on button "Save & Close" at bounding box center [679, 351] width 56 height 17
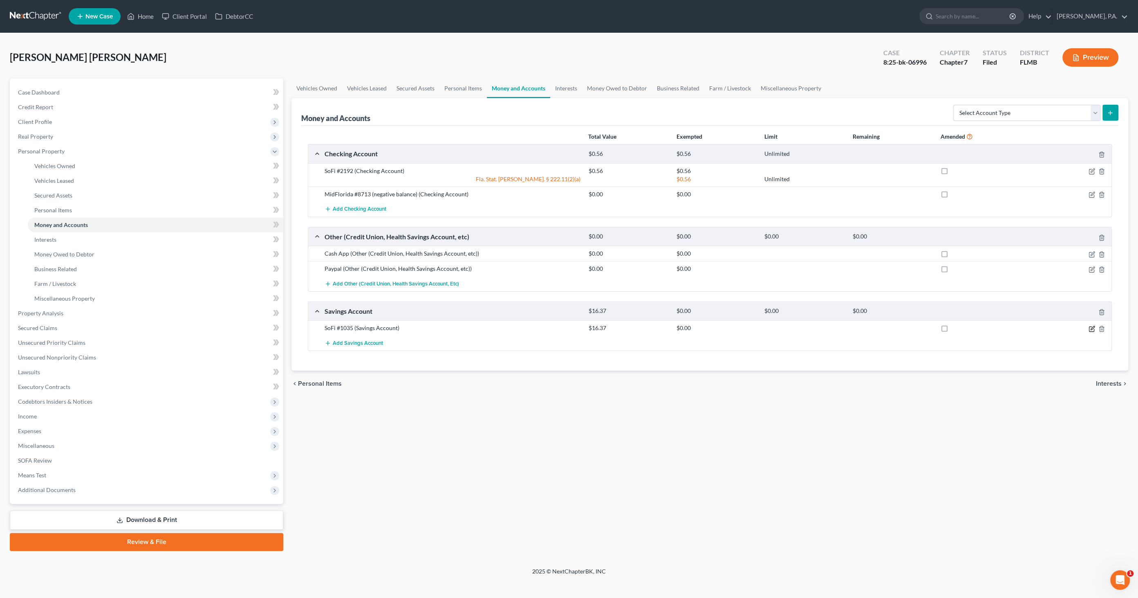
click at [1094, 328] on icon "button" at bounding box center [1091, 329] width 5 height 5
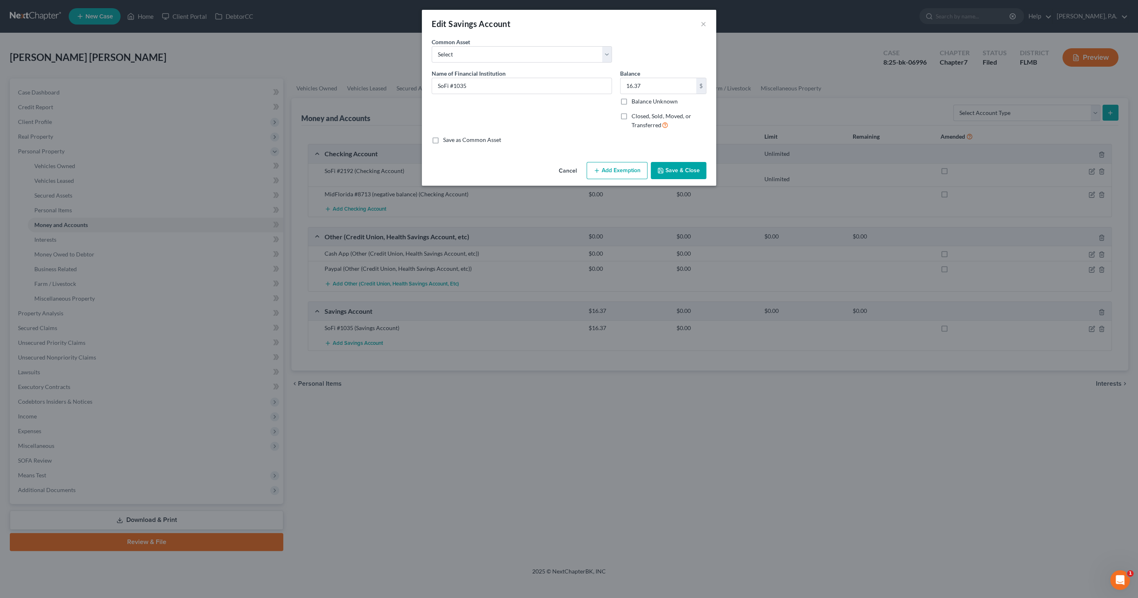
click at [617, 172] on button "Add Exemption" at bounding box center [617, 170] width 61 height 17
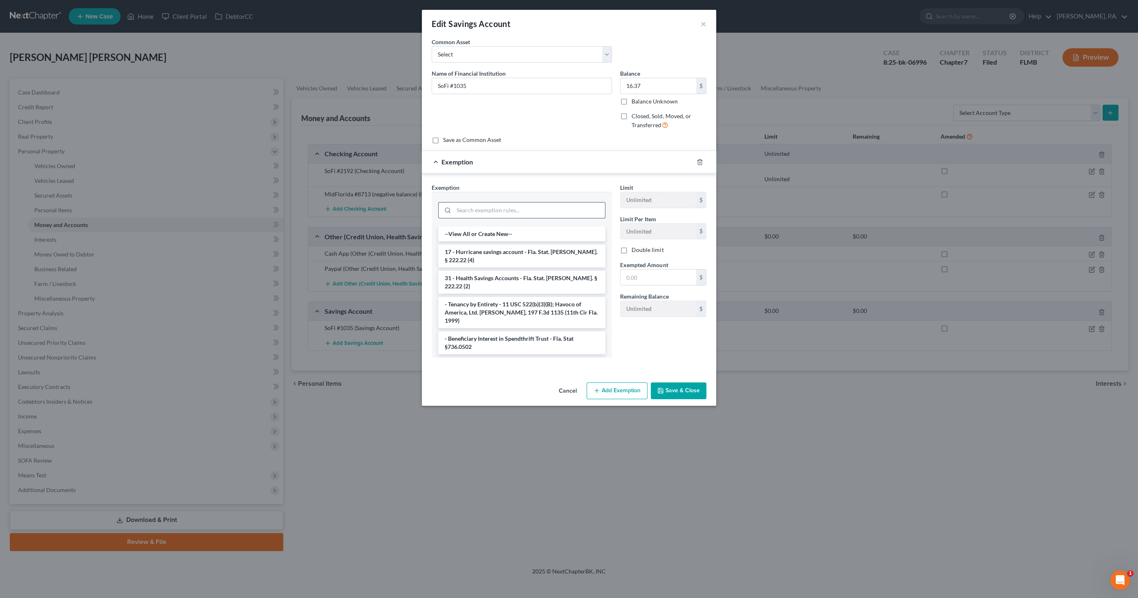
click at [498, 212] on input "search" at bounding box center [529, 210] width 151 height 16
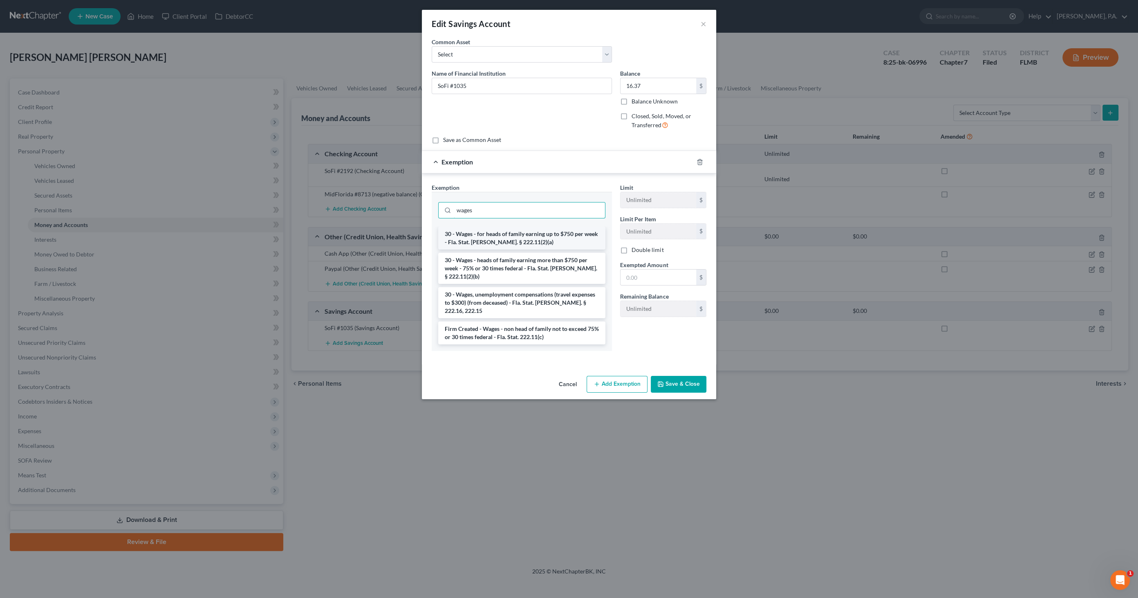
type input "wages"
click at [498, 238] on li "30 - Wages - for heads of family earning up to $750 per week - Fla. Stat. [PERS…" at bounding box center [521, 238] width 167 height 23
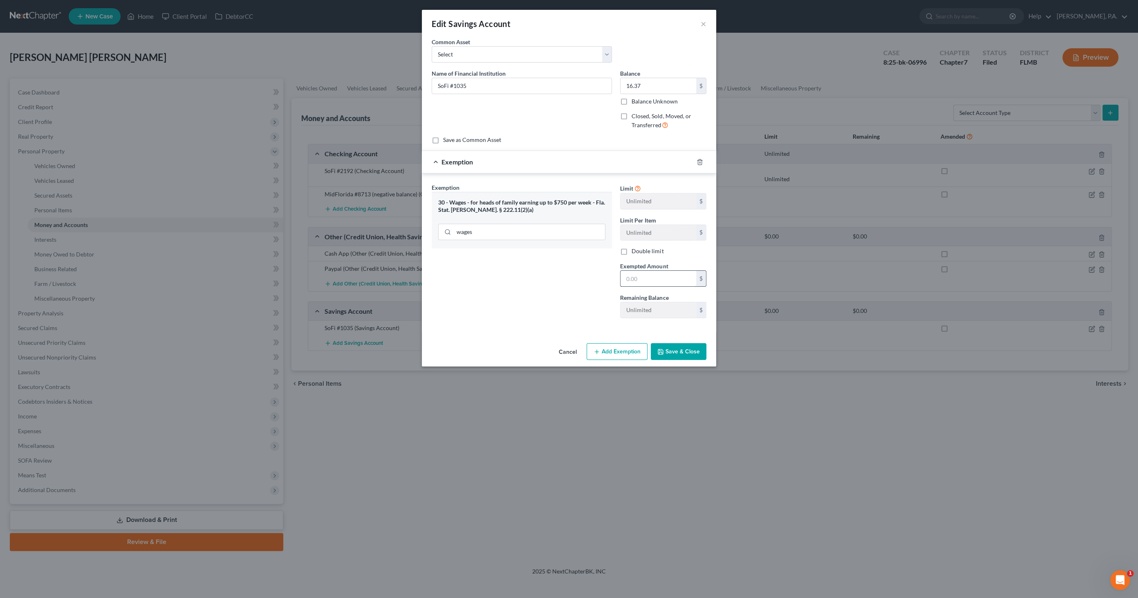
click at [636, 278] on input "text" at bounding box center [659, 279] width 76 height 16
type input "16.37"
click at [678, 348] on button "Save & Close" at bounding box center [679, 351] width 56 height 17
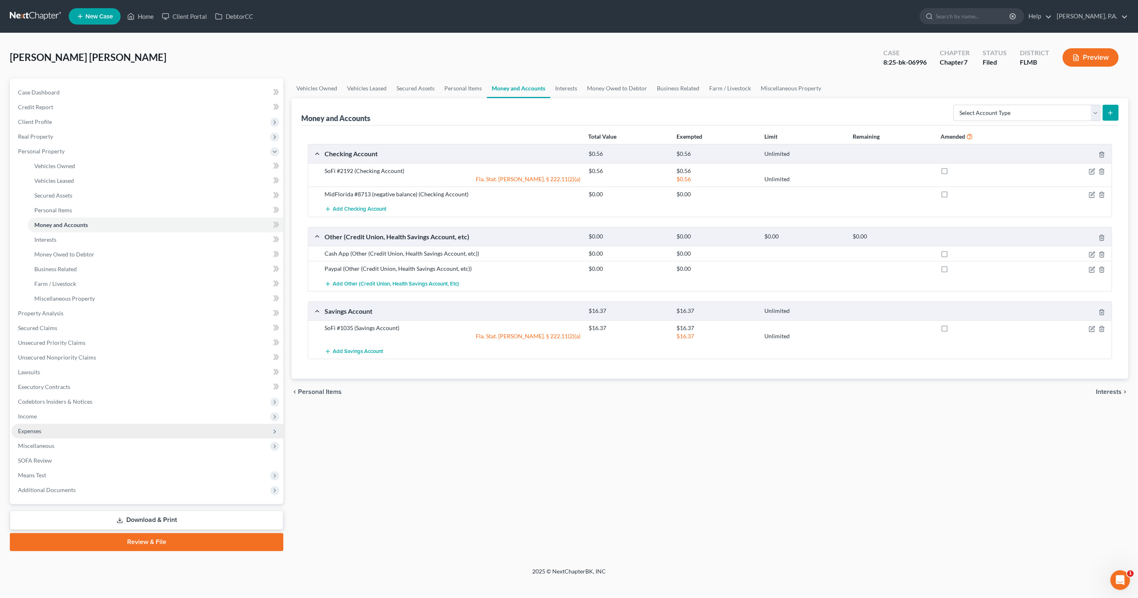
click at [40, 427] on span "Expenses" at bounding box center [29, 430] width 23 height 7
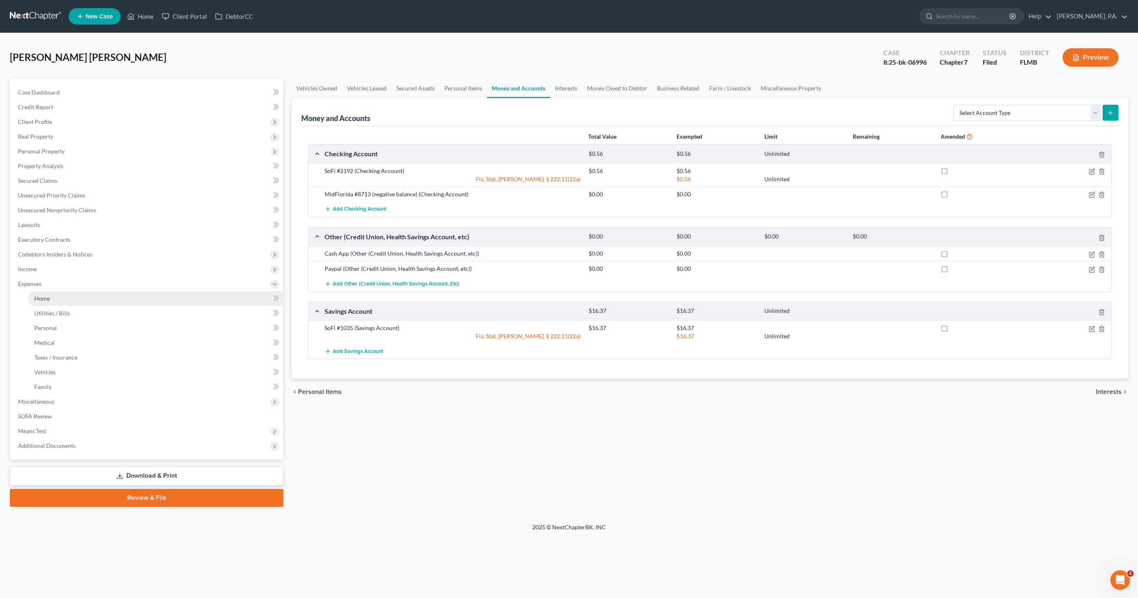
click at [53, 299] on link "Home" at bounding box center [156, 298] width 256 height 15
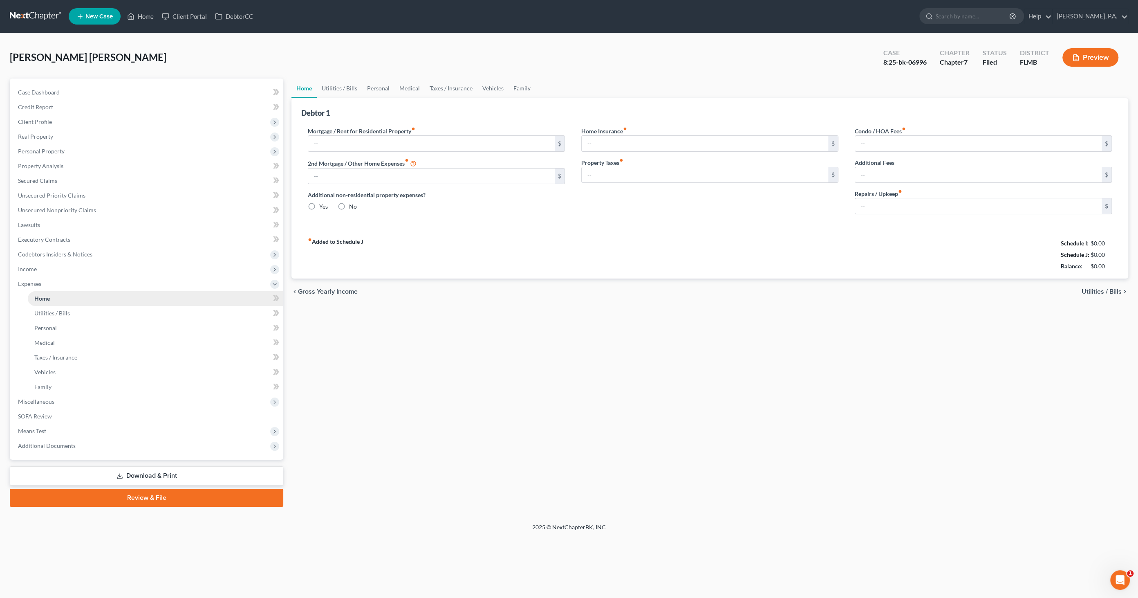
type input "1,442.60"
type input "0.00"
radio input "true"
type input "0.00"
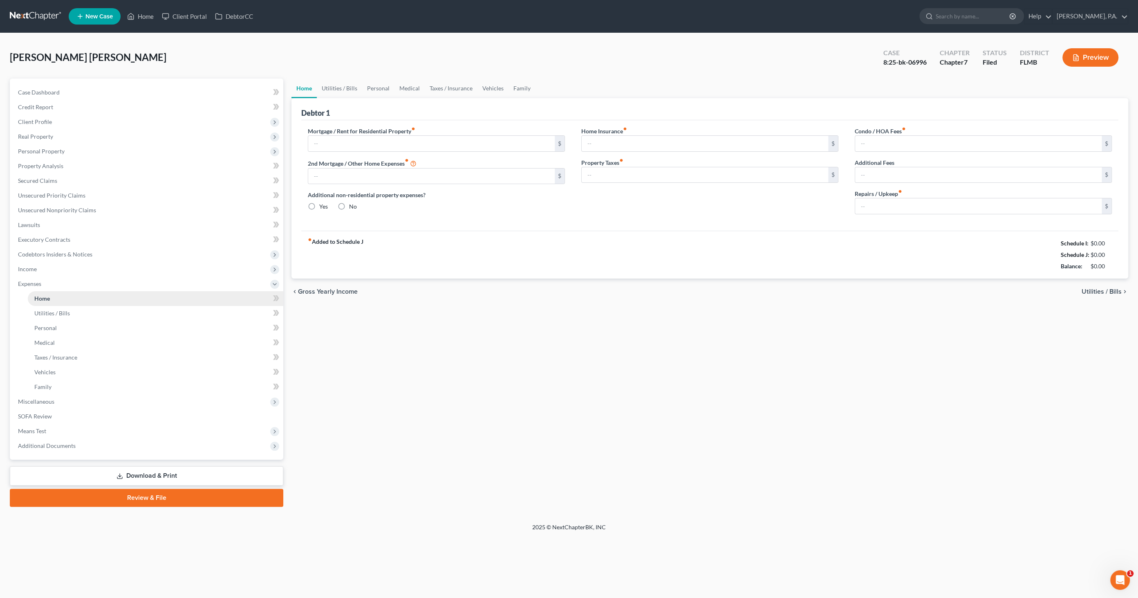
type input "76.67"
type input "0.00"
click at [892, 205] on input "0.00" at bounding box center [978, 206] width 247 height 16
type input "80.00"
click at [375, 88] on link "Personal" at bounding box center [378, 89] width 32 height 20
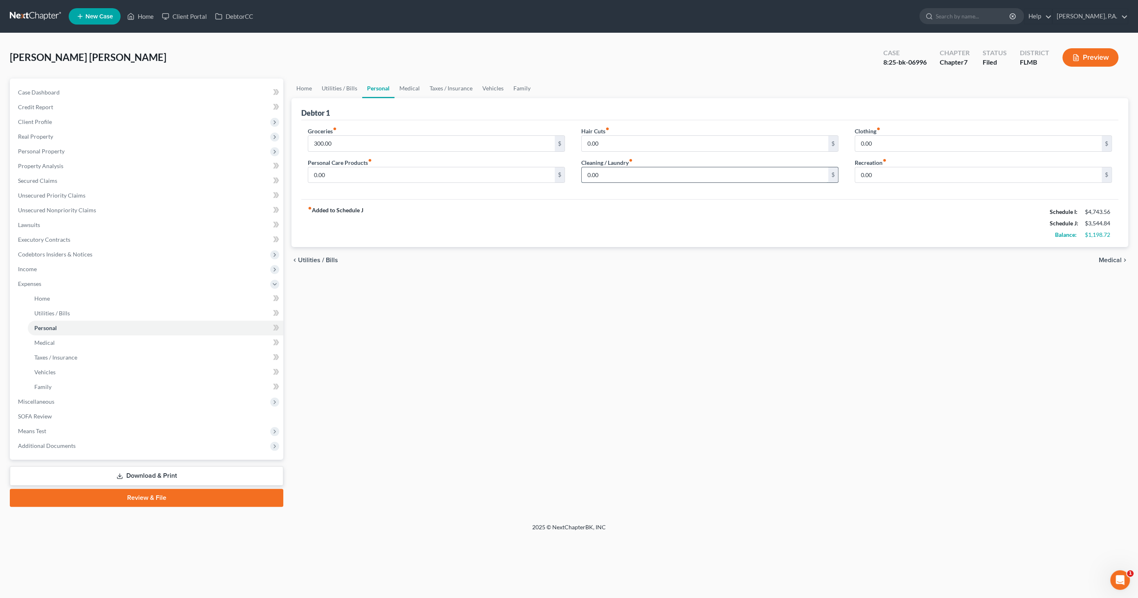
click at [610, 179] on input "0.00" at bounding box center [705, 175] width 247 height 16
click at [898, 141] on input "0.00" at bounding box center [978, 144] width 247 height 16
type input "8"
type input "180.00"
click at [433, 175] on input "0.00" at bounding box center [431, 175] width 247 height 16
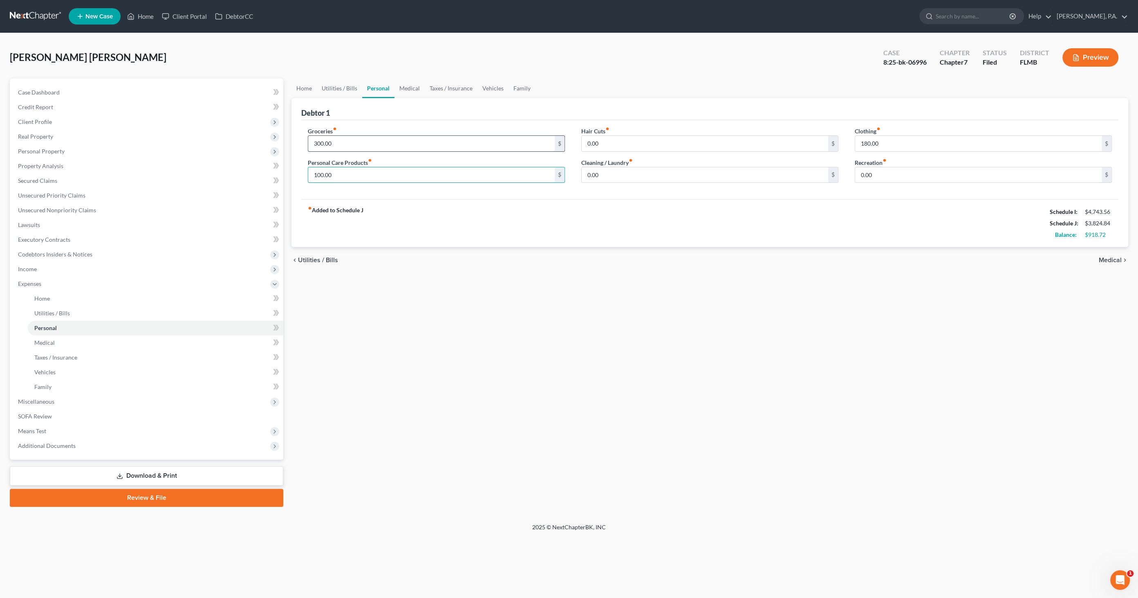
type input "100.00"
click at [343, 141] on input "300.00" at bounding box center [431, 144] width 247 height 16
drag, startPoint x: 357, startPoint y: 141, endPoint x: 274, endPoint y: 131, distance: 83.7
click at [274, 131] on div "Petition Navigation Case Dashboard Payments Invoices Payments Payments Credit R…" at bounding box center [569, 293] width 1127 height 428
click at [384, 190] on div "Groceries fiber_manual_record 900.00 $ Personal Care Products fiber_manual_reco…" at bounding box center [709, 159] width 817 height 79
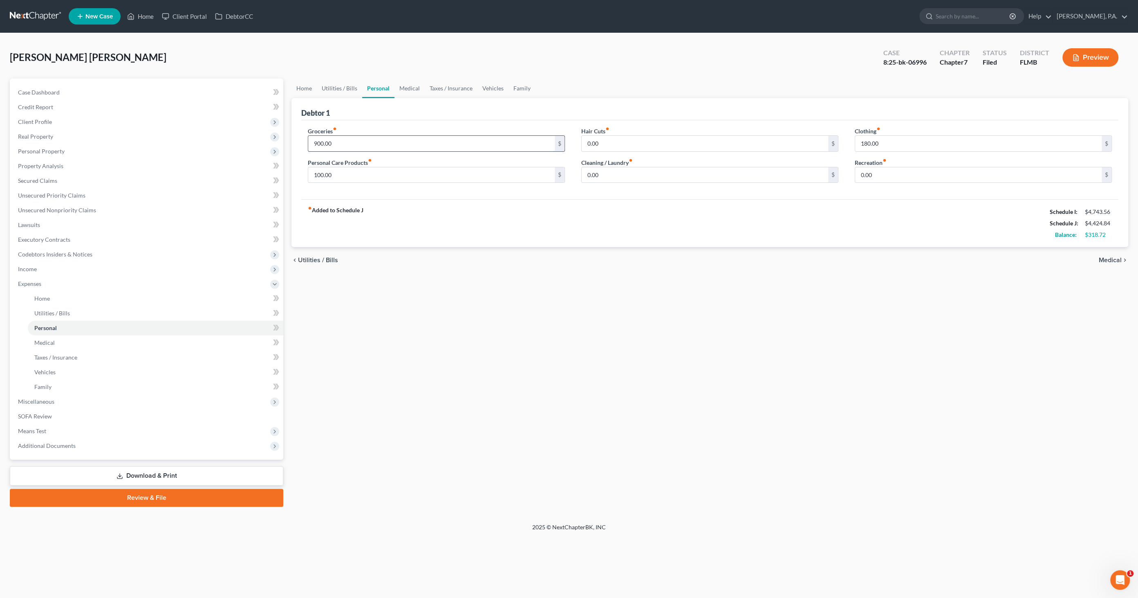
click at [354, 144] on input "900.00" at bounding box center [431, 144] width 247 height 16
click at [408, 208] on div "fiber_manual_record Added to Schedule J Schedule I: $4,743.56 Schedule J: $4,52…" at bounding box center [709, 223] width 817 height 48
click at [361, 146] on input "1,000.00" at bounding box center [431, 144] width 247 height 16
type input "1,200.00"
click at [404, 121] on div "Groceries fiber_manual_record 1,200.00 $ Personal Care Products fiber_manual_re…" at bounding box center [709, 159] width 817 height 79
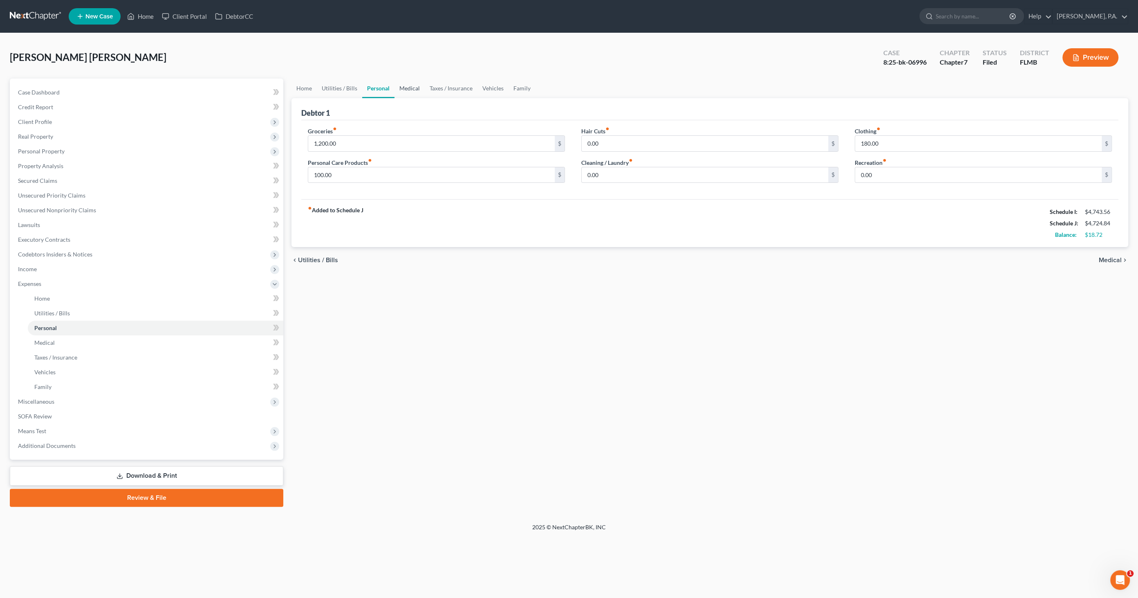
click at [411, 85] on link "Medical" at bounding box center [410, 89] width 30 height 20
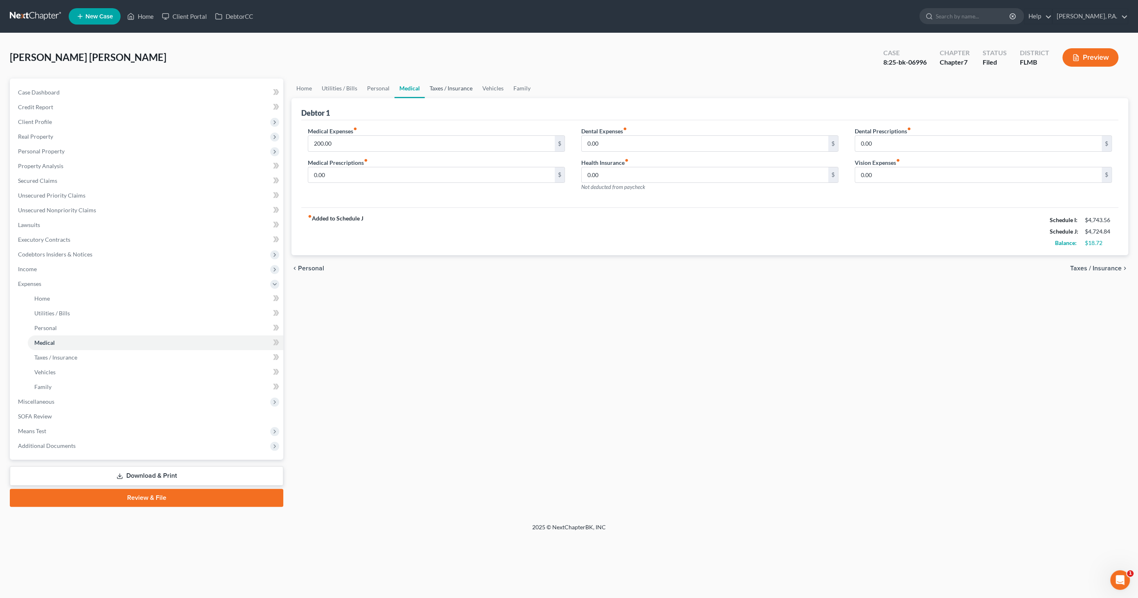
click at [441, 89] on link "Taxes / Insurance" at bounding box center [451, 89] width 53 height 20
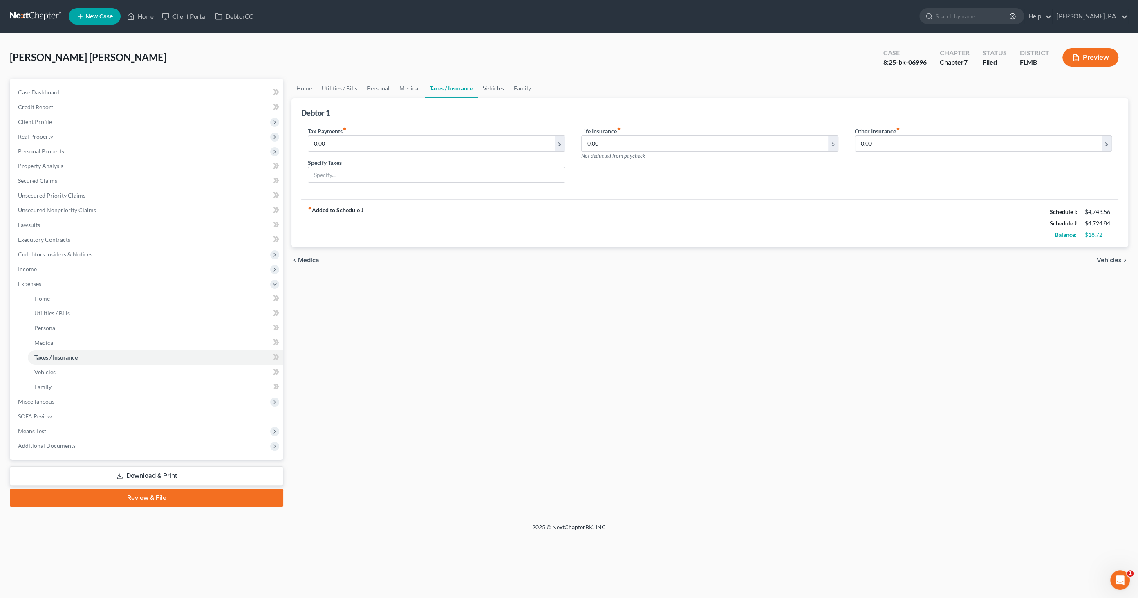
click at [492, 89] on link "Vehicles" at bounding box center [493, 89] width 31 height 20
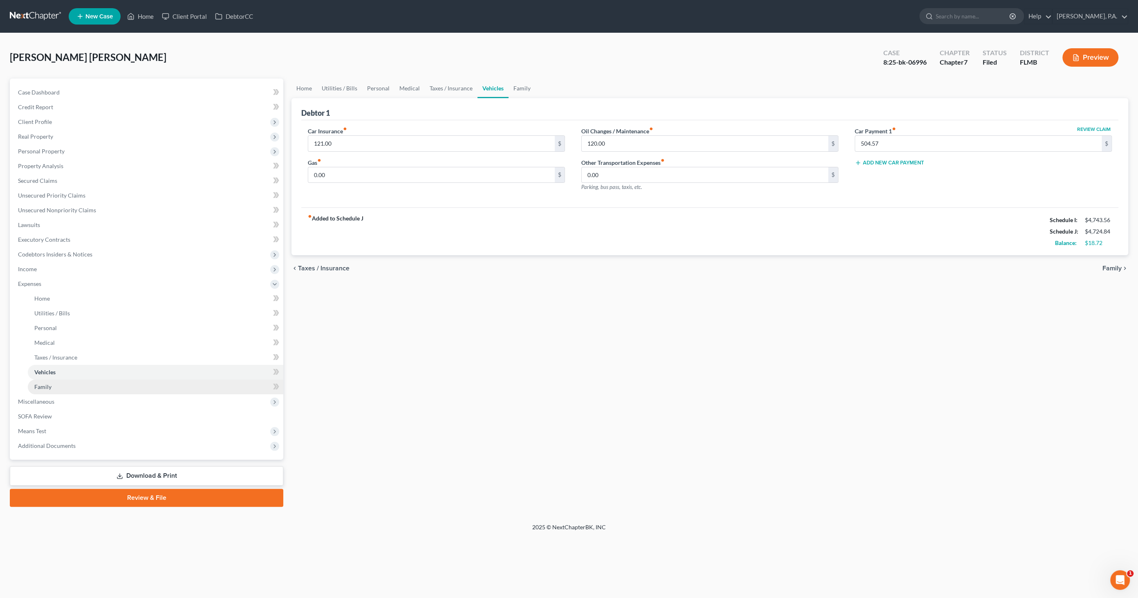
click at [66, 388] on link "Family" at bounding box center [156, 386] width 256 height 15
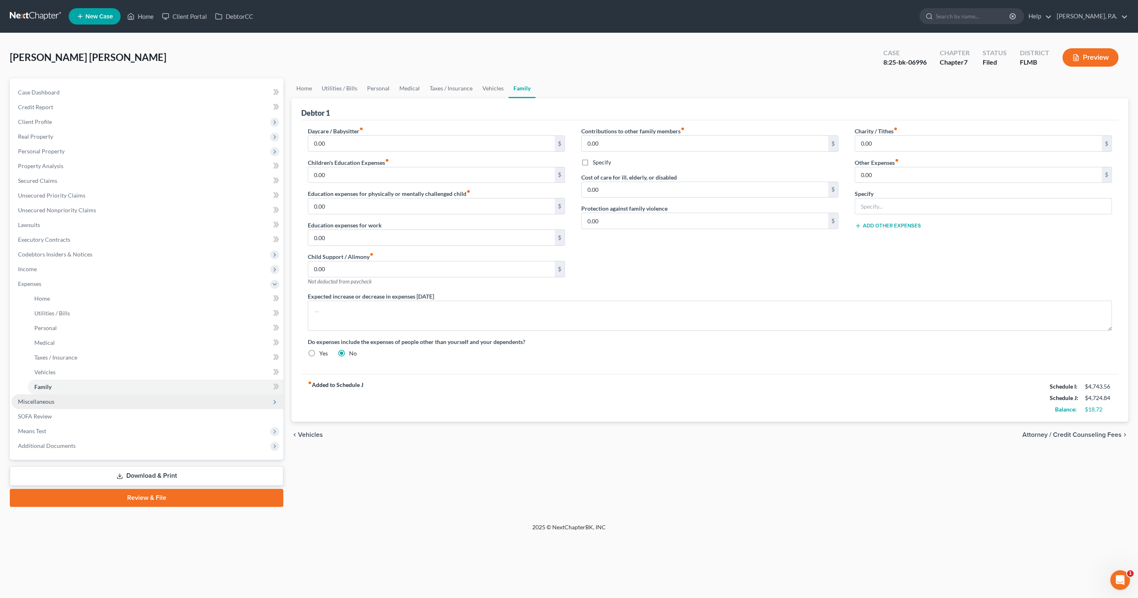
click at [60, 397] on span "Miscellaneous" at bounding box center [147, 401] width 272 height 15
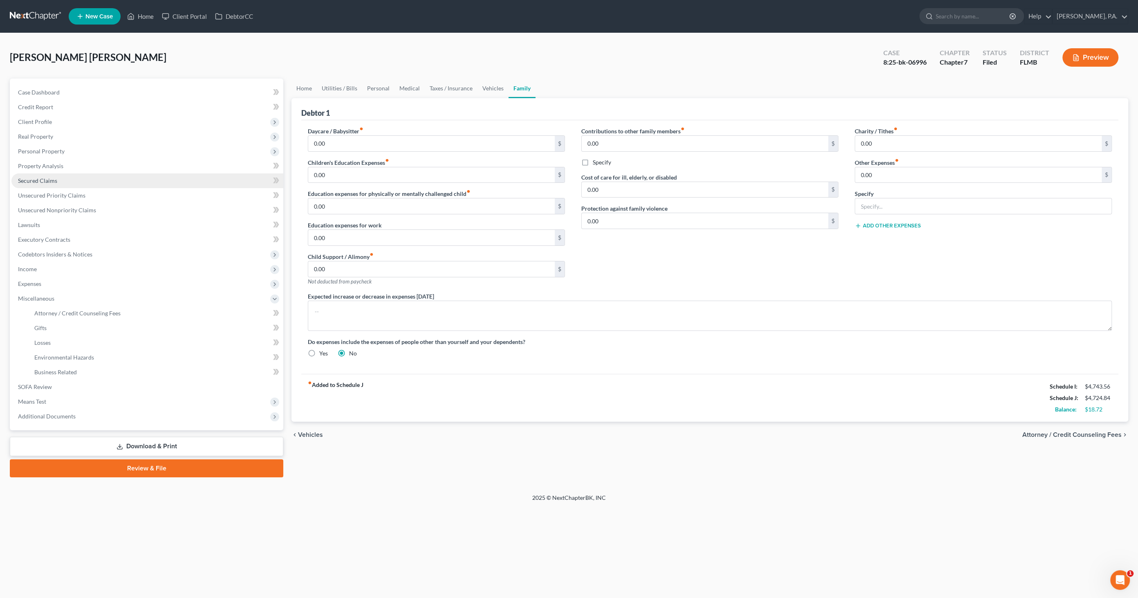
click at [30, 180] on span "Secured Claims" at bounding box center [37, 180] width 39 height 7
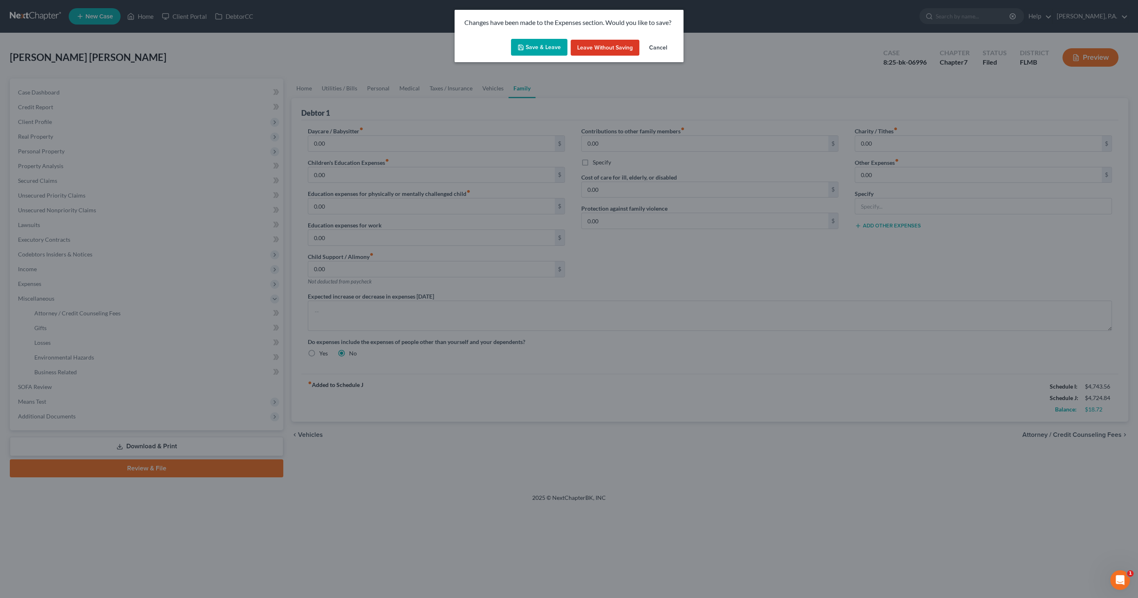
click at [528, 50] on button "Save & Leave" at bounding box center [539, 47] width 56 height 17
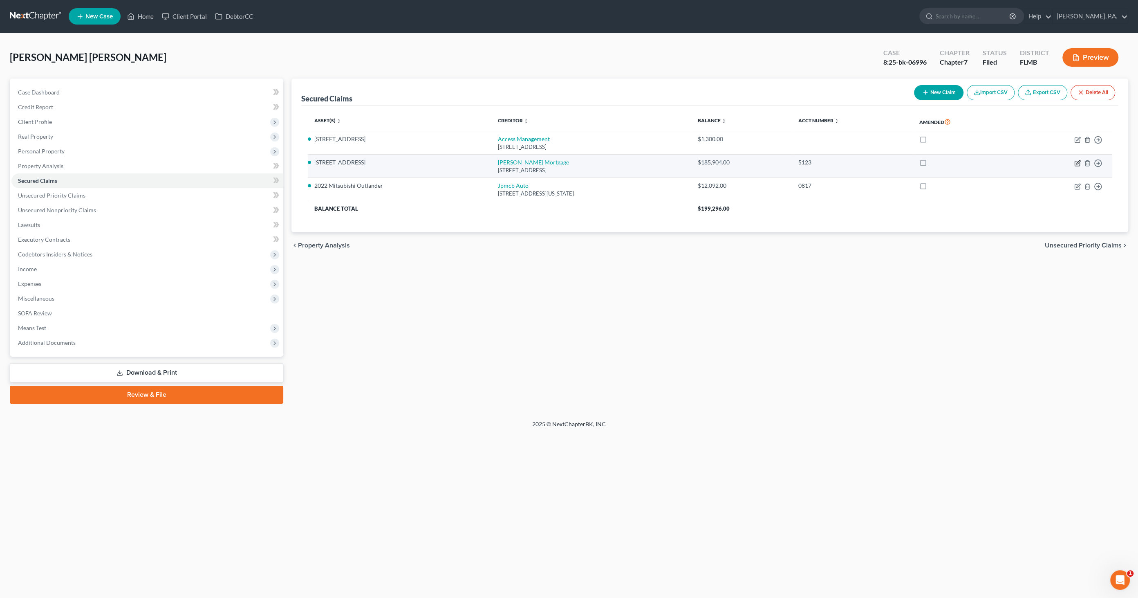
click at [1075, 162] on icon "button" at bounding box center [1078, 163] width 7 height 7
select select "15"
select select "3"
select select "2"
select select "0"
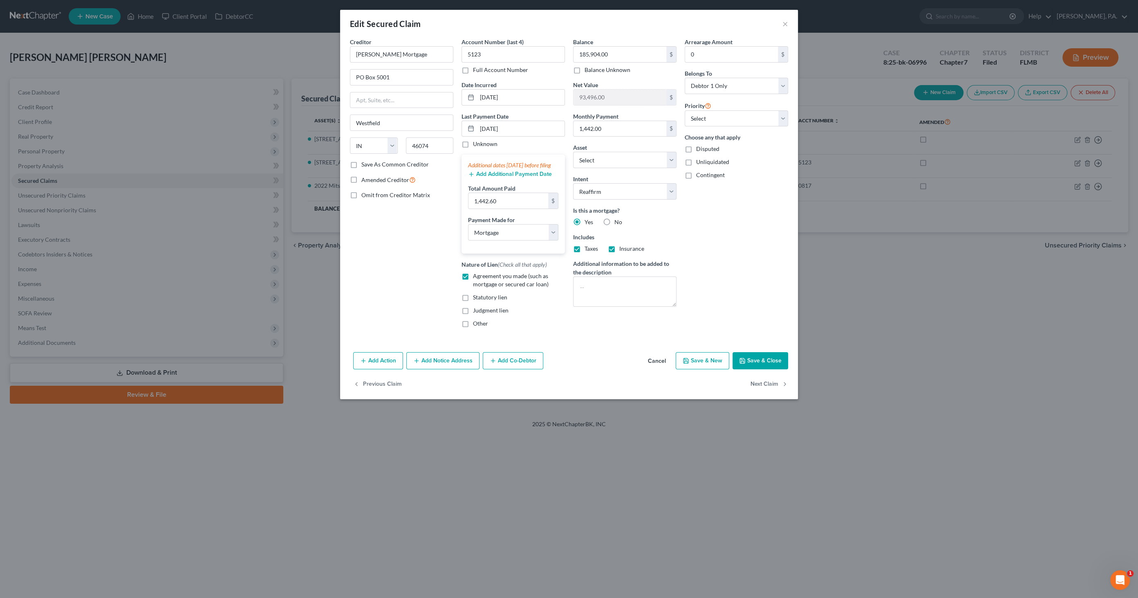
click at [661, 368] on button "Cancel" at bounding box center [657, 361] width 31 height 16
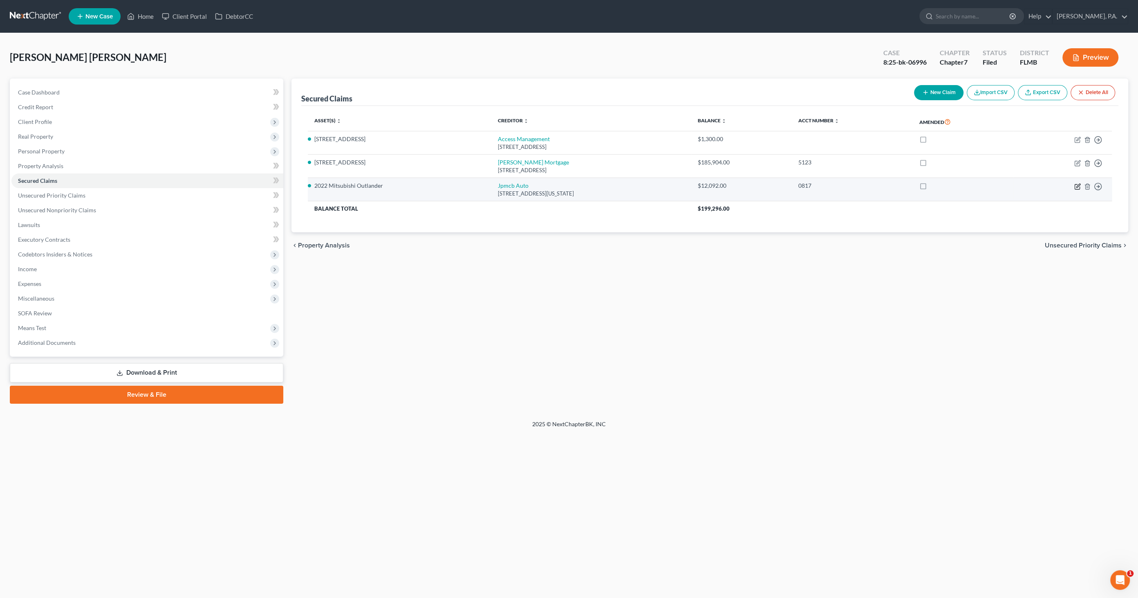
click at [1078, 183] on icon "button" at bounding box center [1078, 186] width 7 height 7
select select "19"
select select "14"
select select "2"
select select "0"
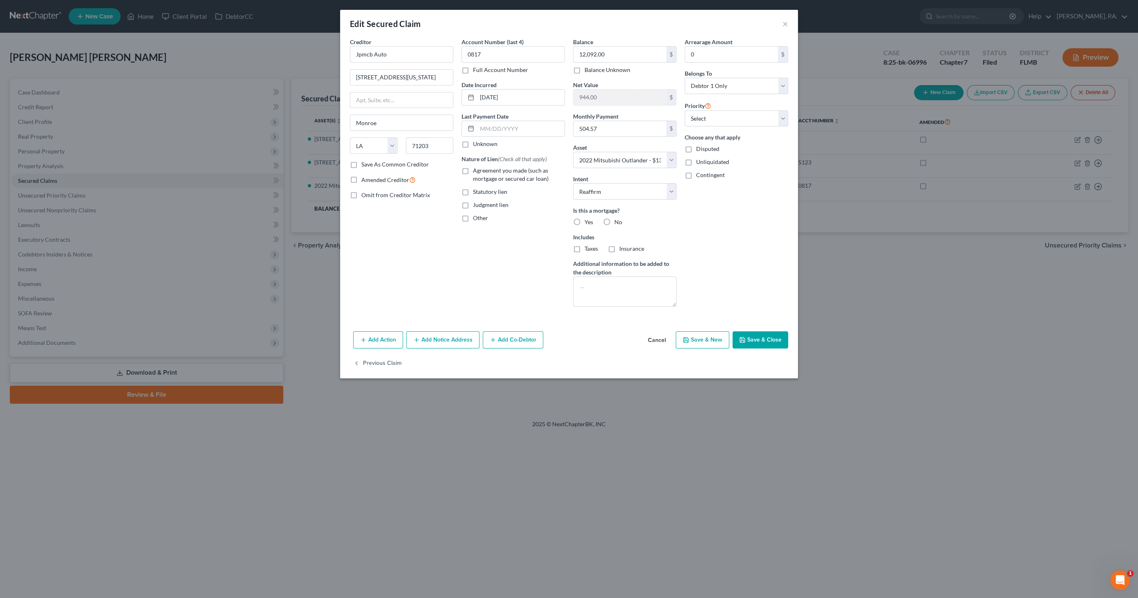
click at [656, 339] on button "Cancel" at bounding box center [657, 340] width 31 height 16
